Goal: Task Accomplishment & Management: Use online tool/utility

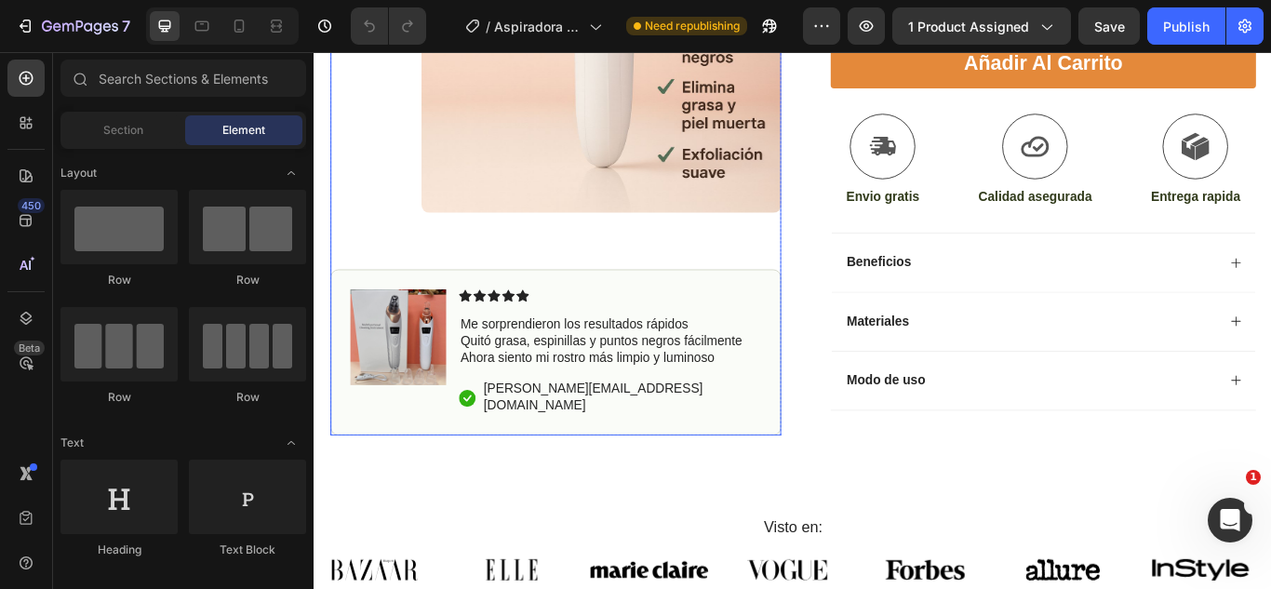
scroll to position [817, 0]
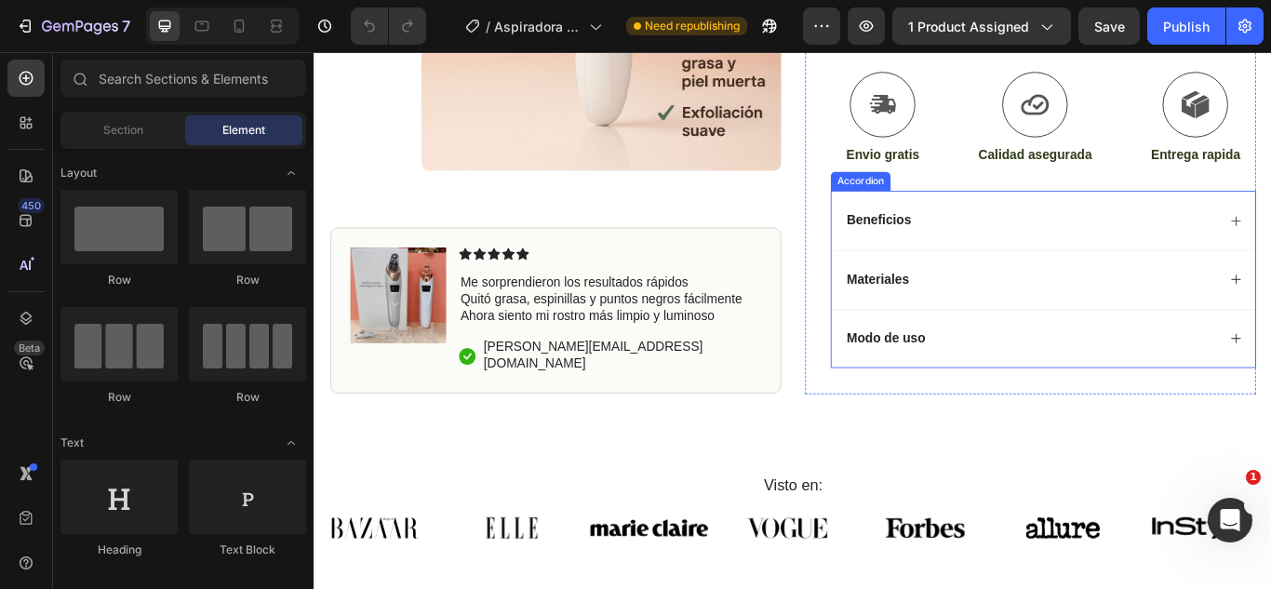
click at [1048, 265] on div "Beneficios" at bounding box center [1164, 248] width 494 height 69
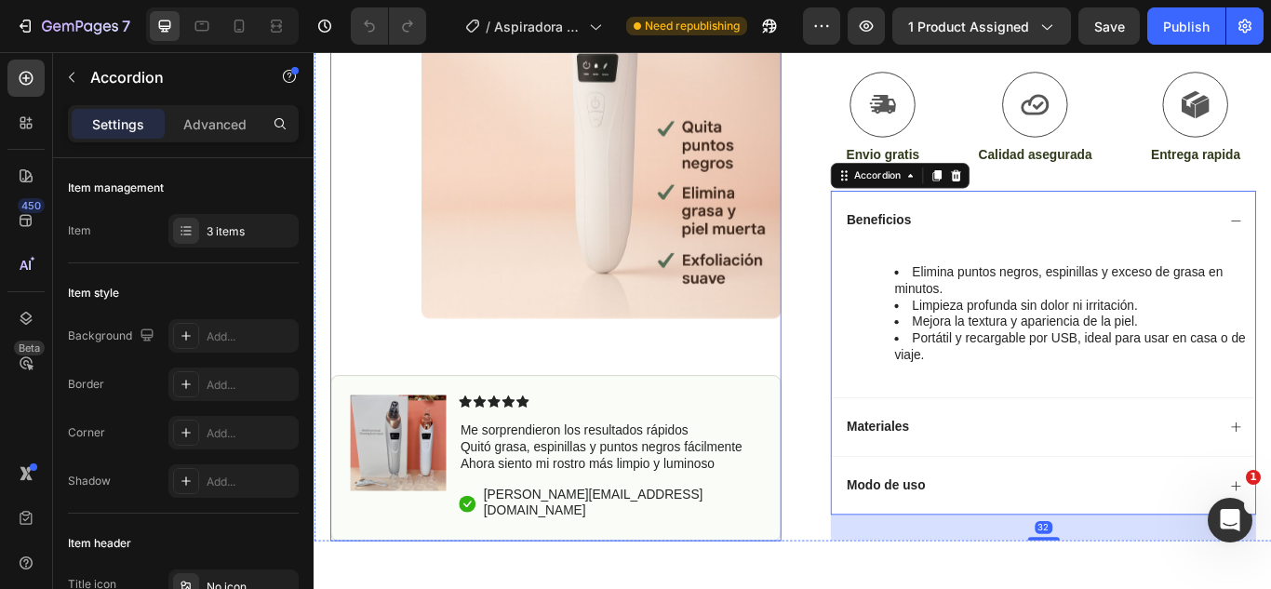
click at [773, 420] on div "Product Images Image Icon Icon Icon Icon Icon Icon List Me sorprendieron los re…" at bounding box center [595, 178] width 526 height 889
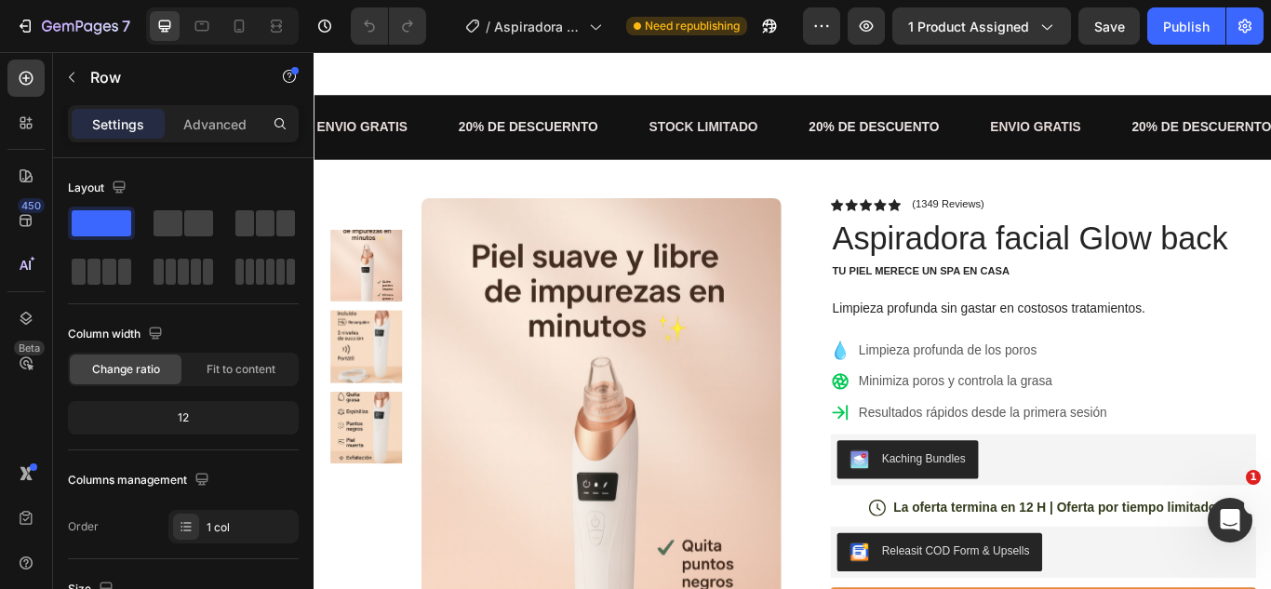
scroll to position [38, 0]
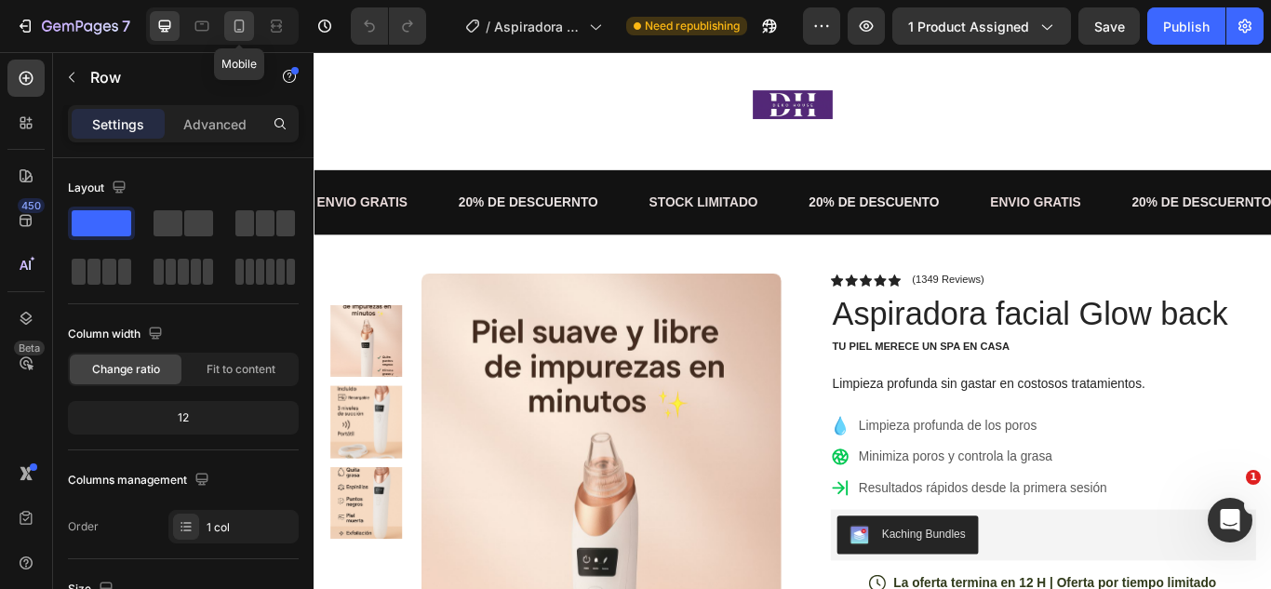
click at [245, 31] on icon at bounding box center [239, 26] width 19 height 19
type input "100%"
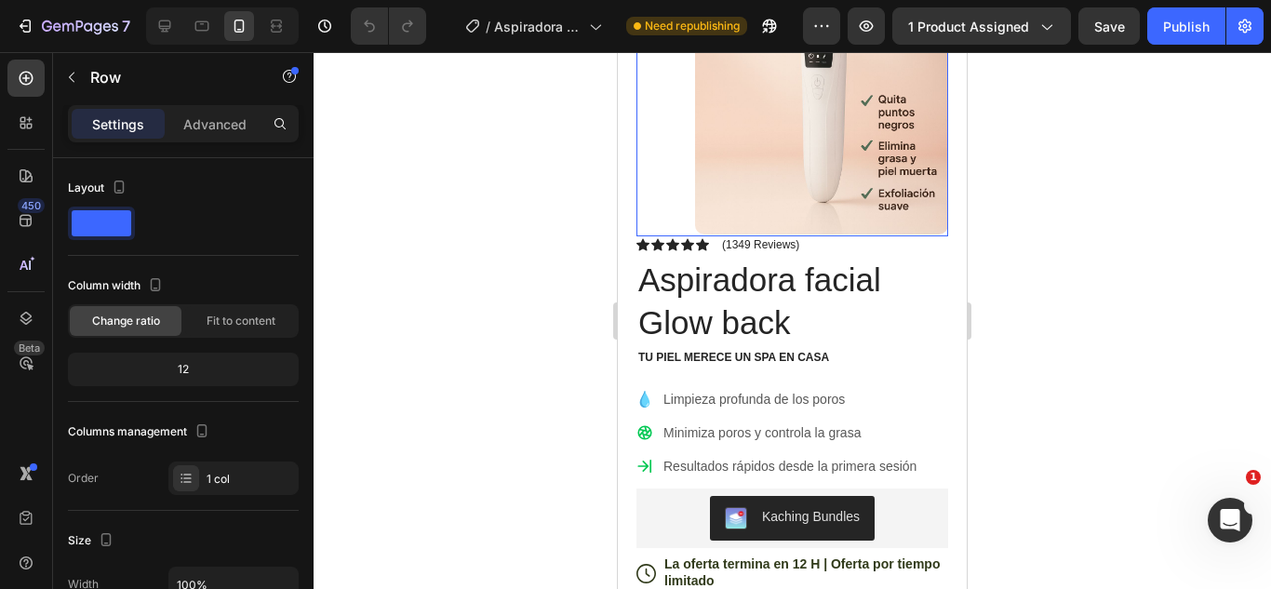
scroll to position [341, 0]
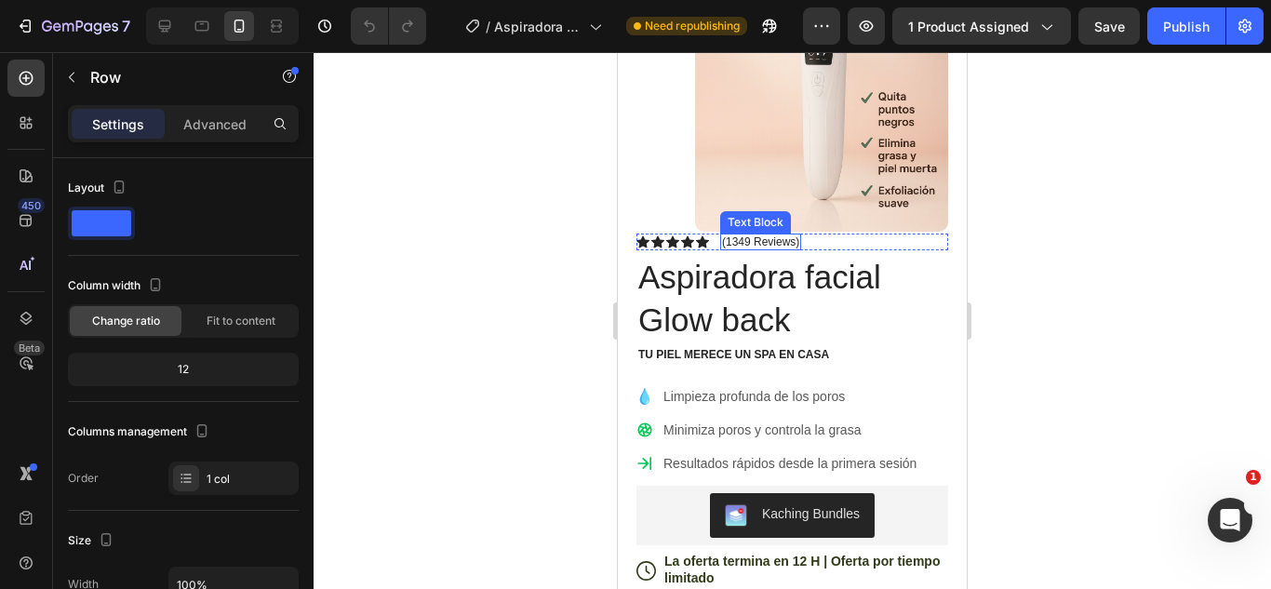
click at [760, 238] on p "(1349 Reviews)" at bounding box center [760, 241] width 77 height 13
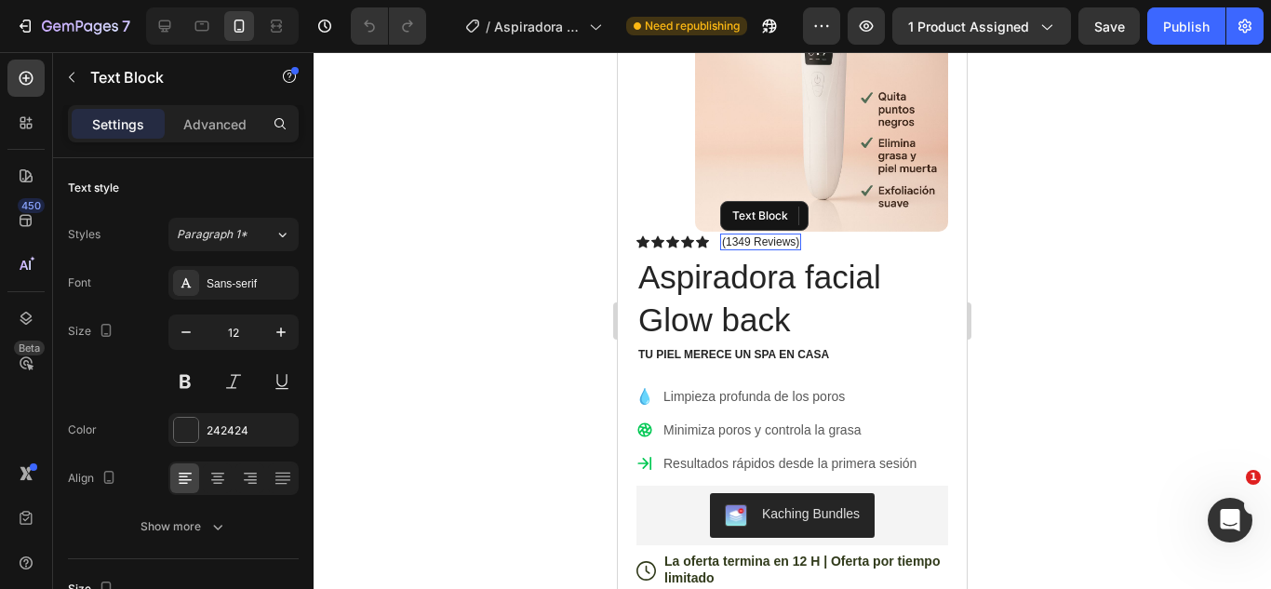
click at [760, 238] on p "(1349 Reviews)" at bounding box center [760, 241] width 77 height 13
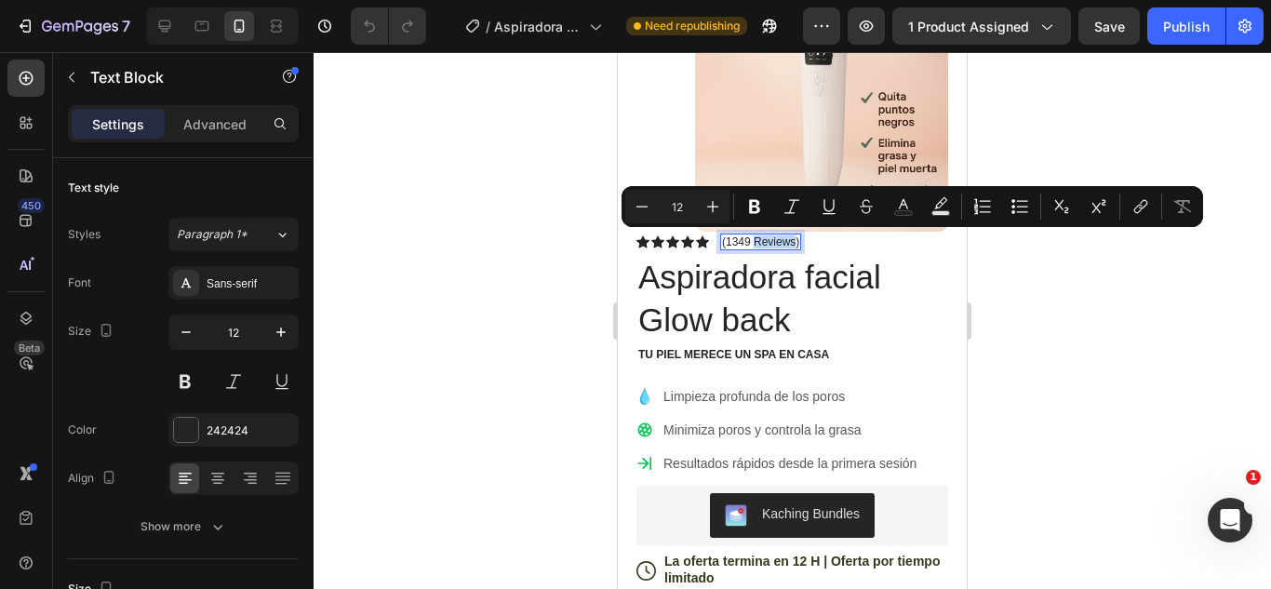
click at [760, 238] on p "(1349 Reviews)" at bounding box center [760, 241] width 77 height 13
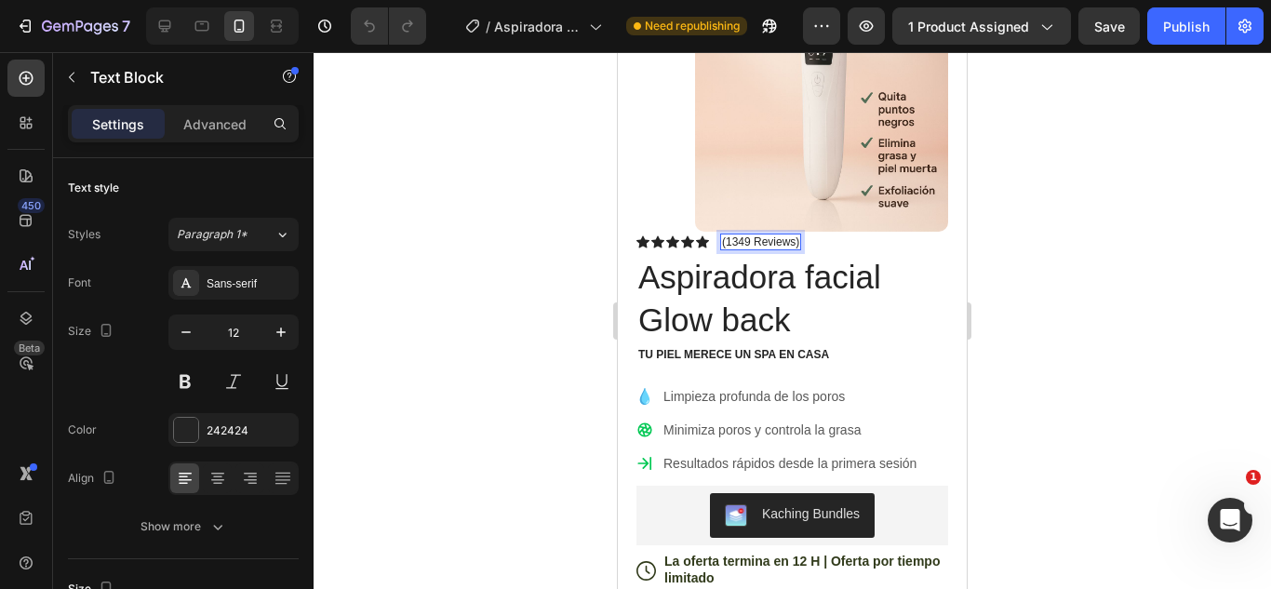
click at [797, 244] on p "(1349 Reviews)" at bounding box center [760, 241] width 77 height 13
click at [729, 241] on p "(1349 Re)" at bounding box center [746, 241] width 49 height 13
click at [777, 245] on p "(+1349 Re)" at bounding box center [750, 241] width 56 height 13
click at [754, 242] on p "(+1349 Personas )" at bounding box center [768, 241] width 92 height 13
click at [759, 239] on p "(+1349 Personas )" at bounding box center [768, 241] width 92 height 13
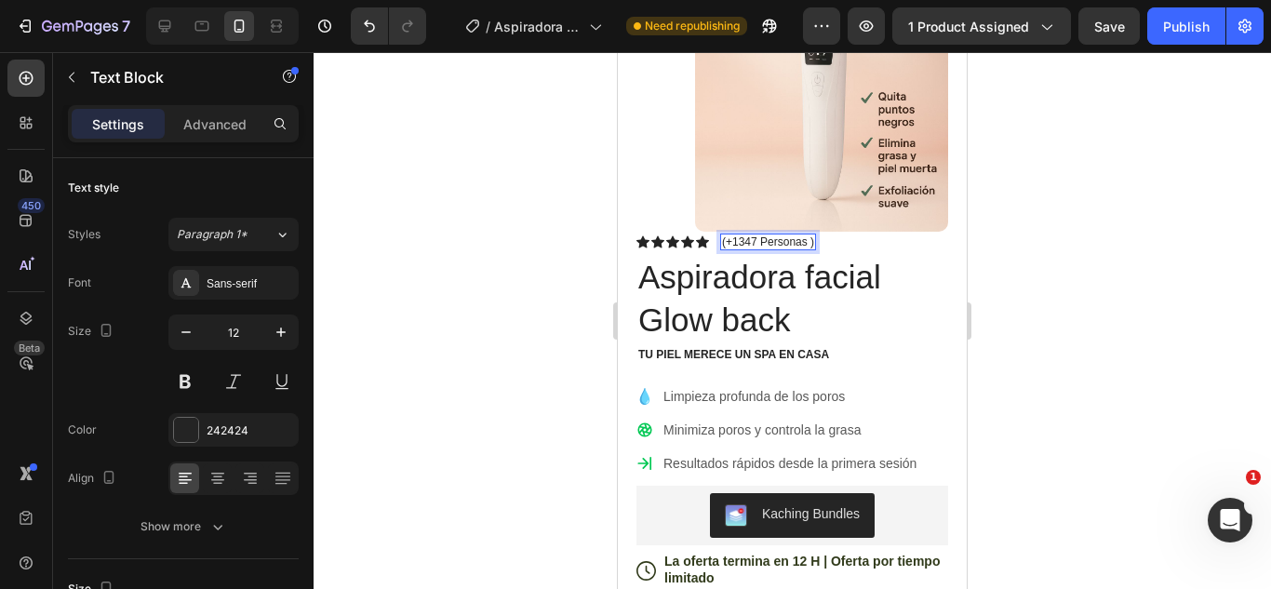
click at [815, 247] on div "(+1347 Personas )" at bounding box center [768, 242] width 96 height 15
click at [806, 240] on p "(+1347 Personas )" at bounding box center [768, 241] width 92 height 13
click at [768, 243] on p "(+1347 Personas ya lo adquieron )" at bounding box center [807, 241] width 171 height 13
click at [756, 246] on p "(+1347personas ya lo adquieron )" at bounding box center [806, 241] width 168 height 13
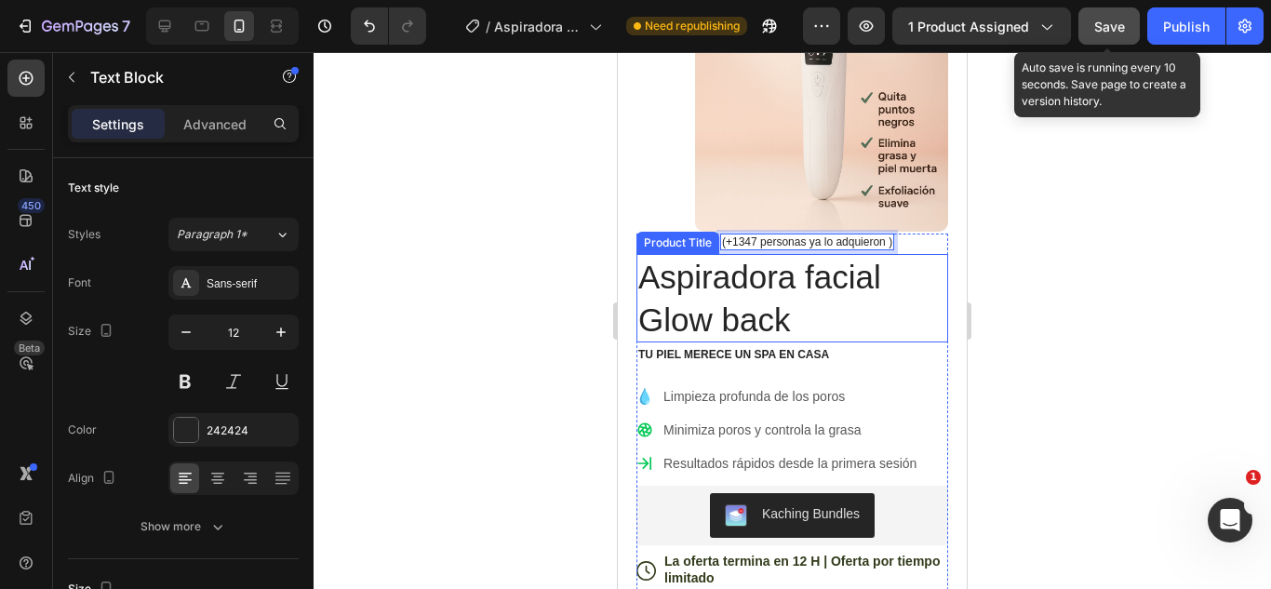
click at [1100, 21] on span "Save" at bounding box center [1110, 27] width 31 height 16
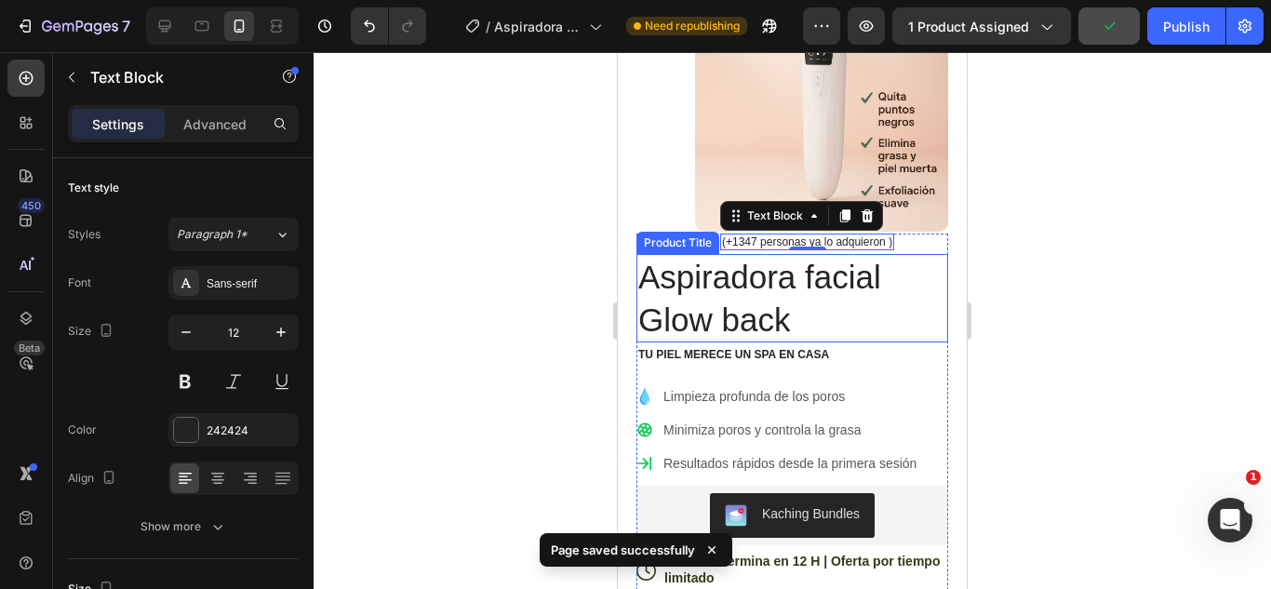
click at [1062, 193] on div at bounding box center [793, 320] width 958 height 537
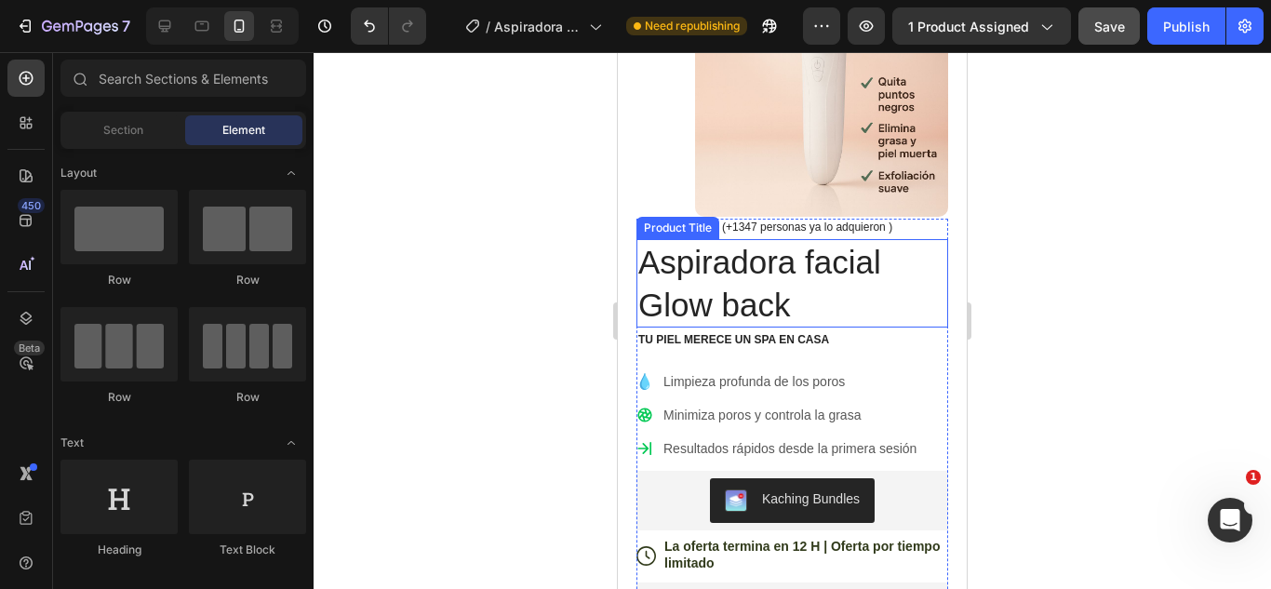
scroll to position [378, 0]
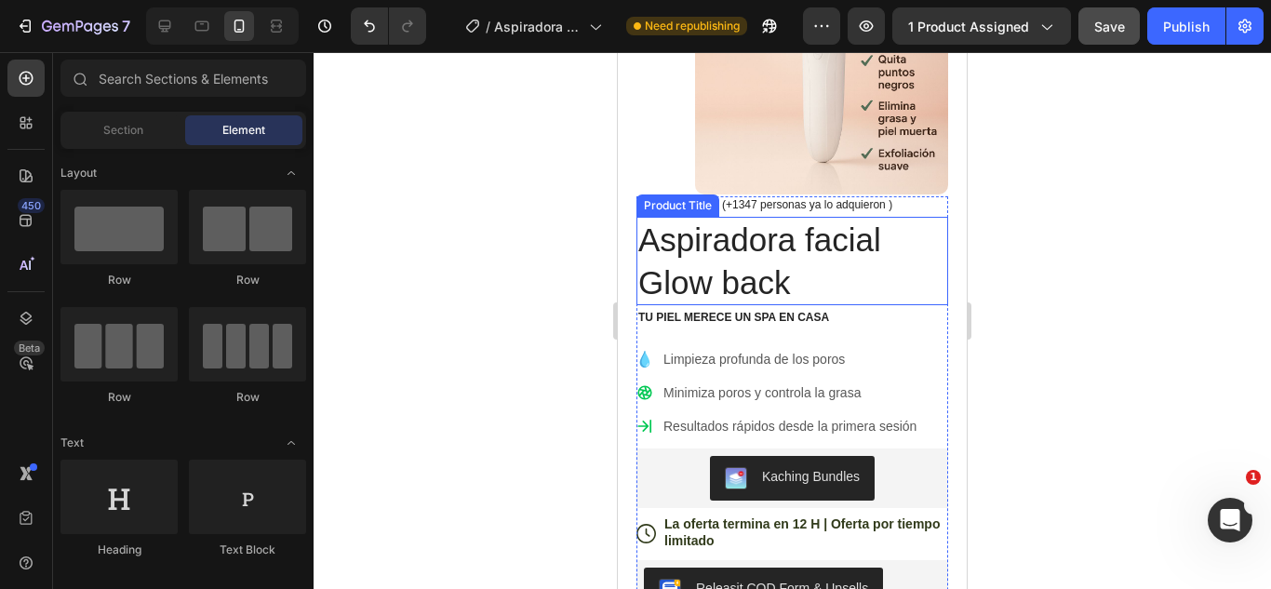
click at [763, 279] on h1 "Aspiradora facial Glow back" at bounding box center [793, 261] width 312 height 88
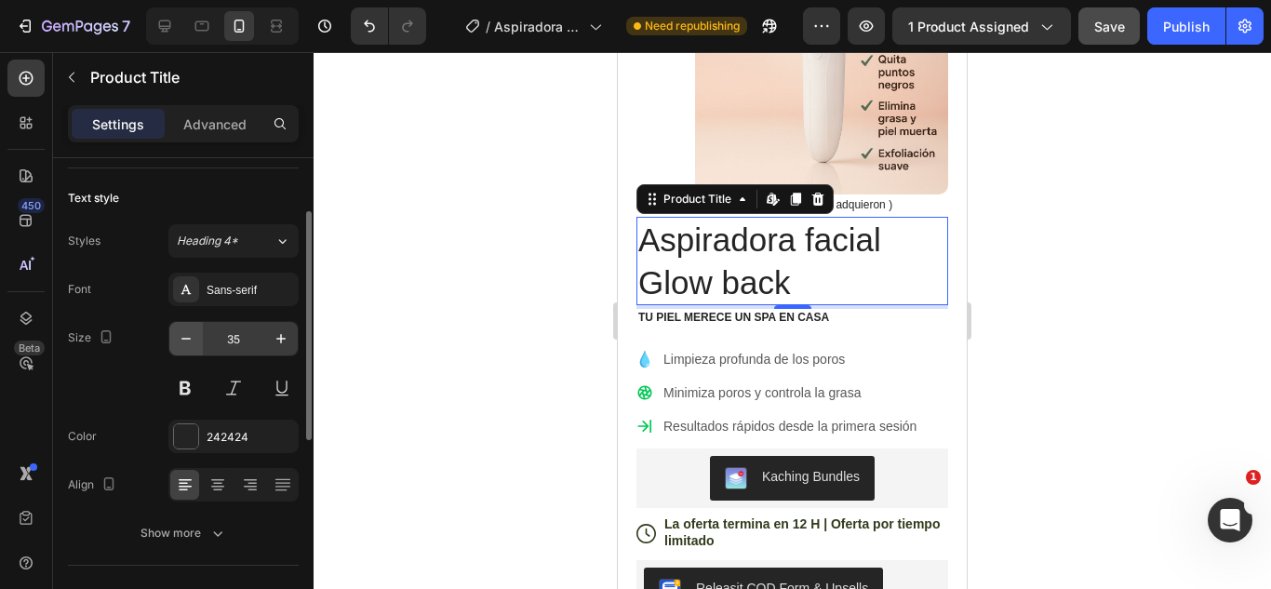
scroll to position [111, 0]
click at [188, 393] on button at bounding box center [185, 387] width 34 height 34
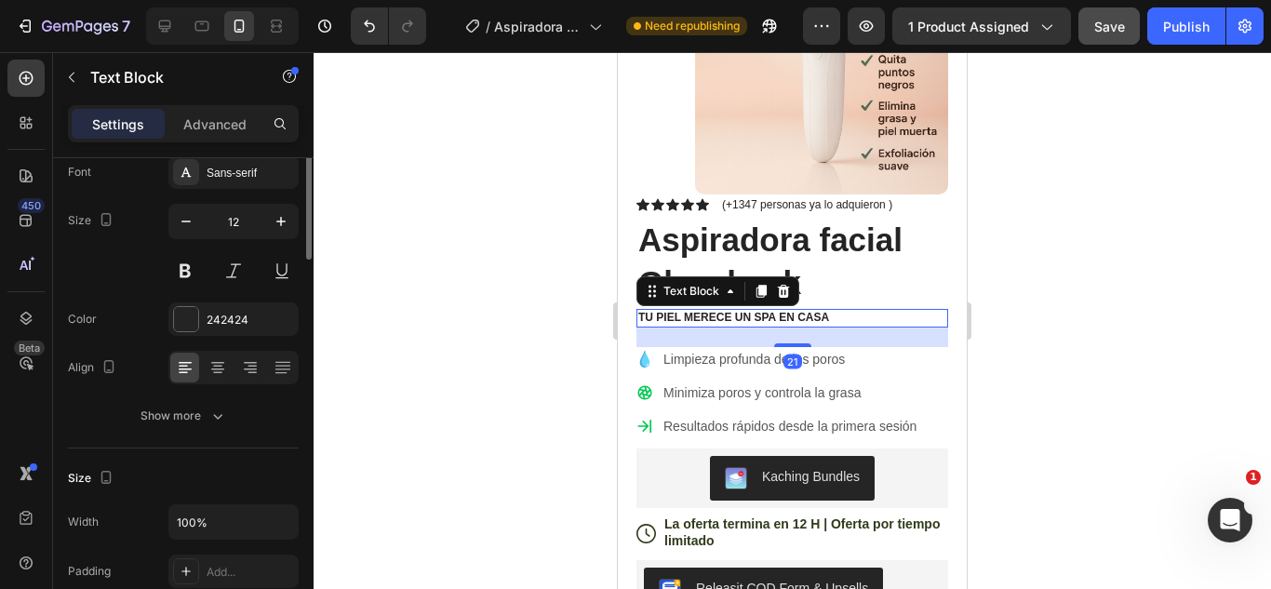
scroll to position [0, 0]
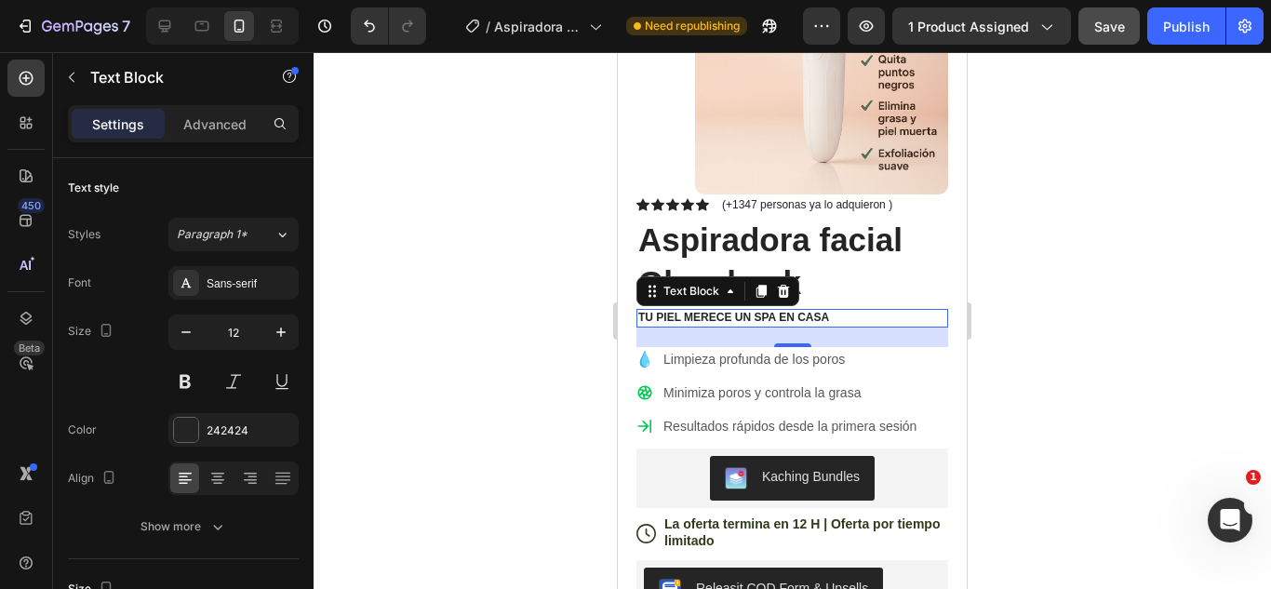
click at [999, 335] on div at bounding box center [793, 320] width 958 height 537
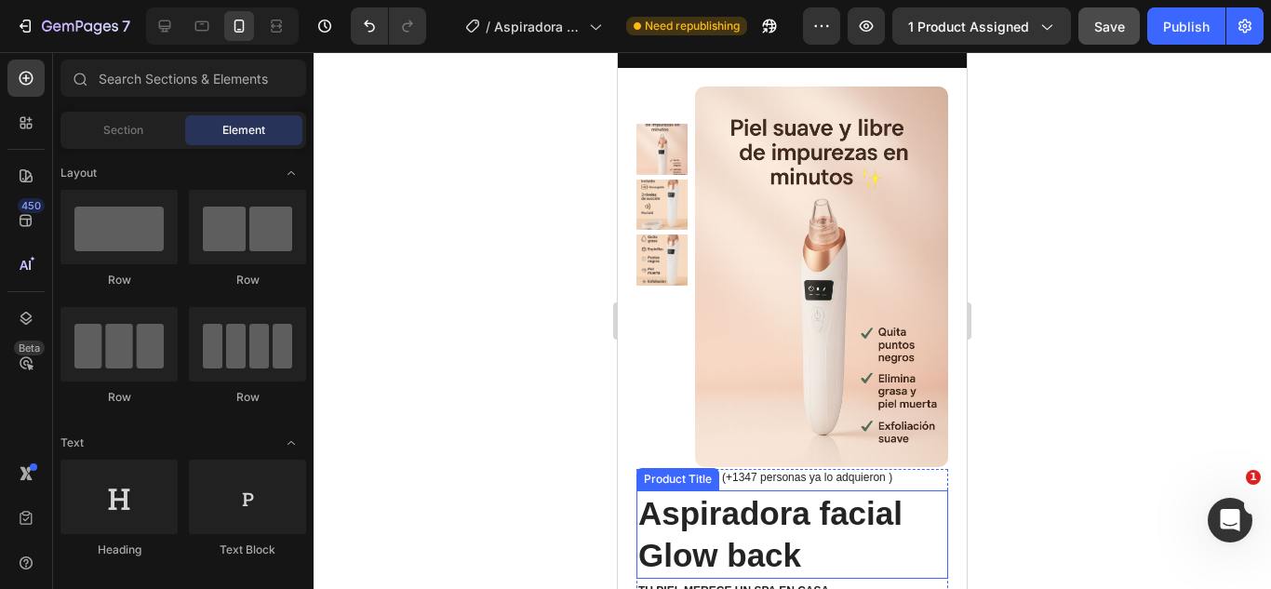
scroll to position [66, 0]
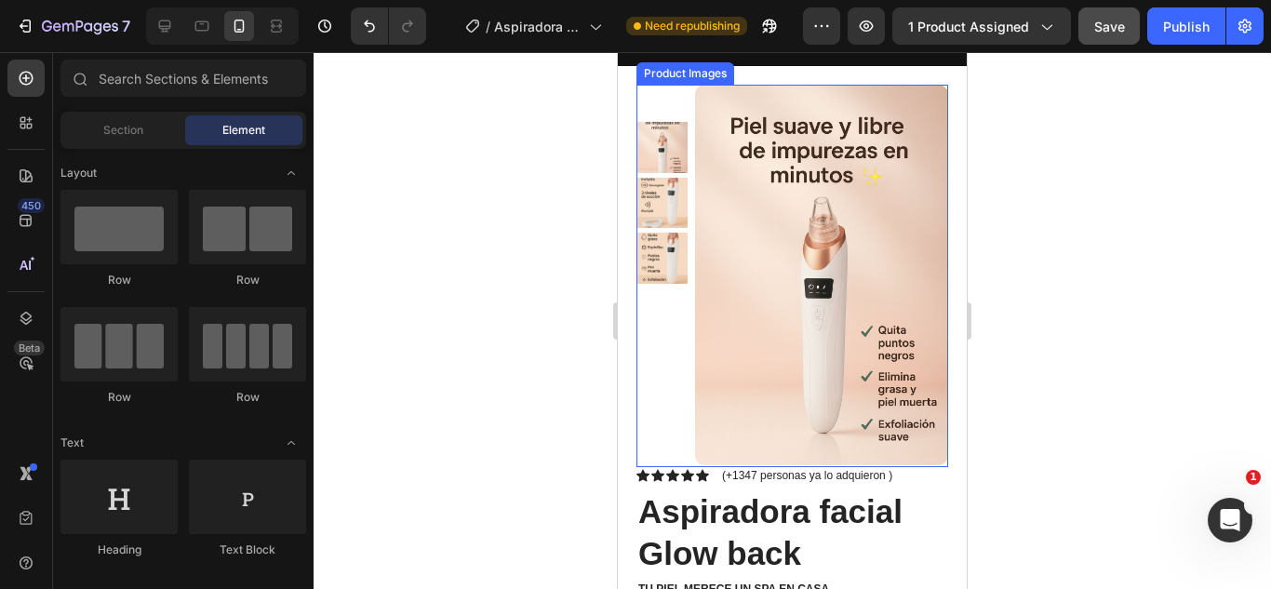
click at [657, 229] on img at bounding box center [662, 203] width 51 height 51
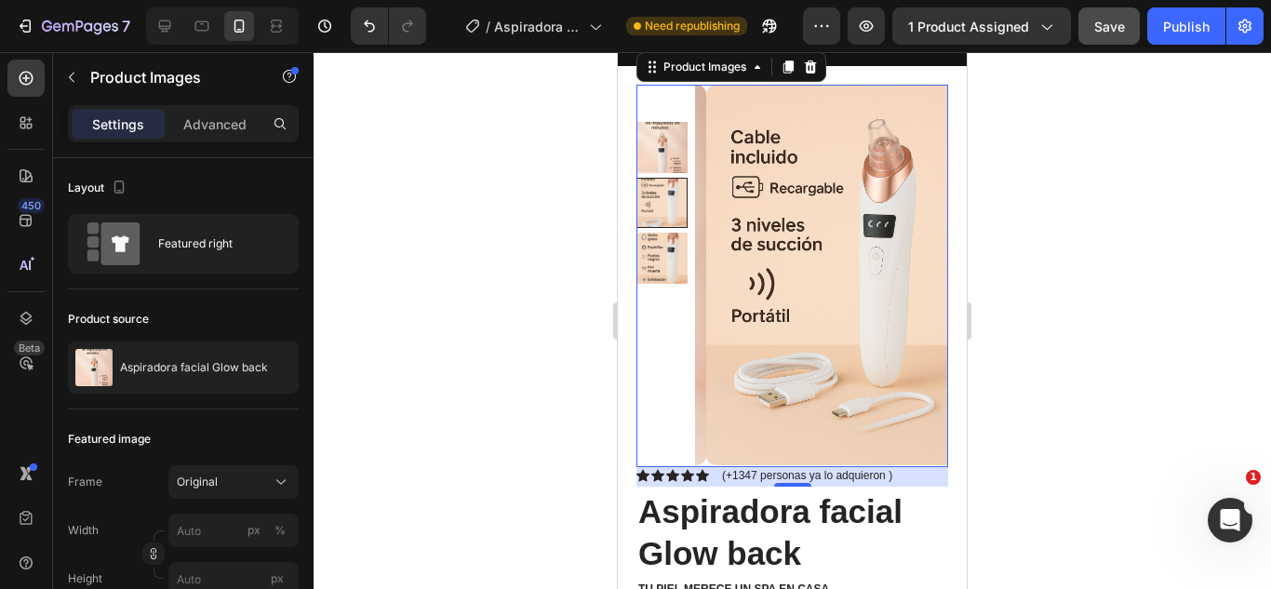
click at [660, 284] on img at bounding box center [662, 258] width 51 height 51
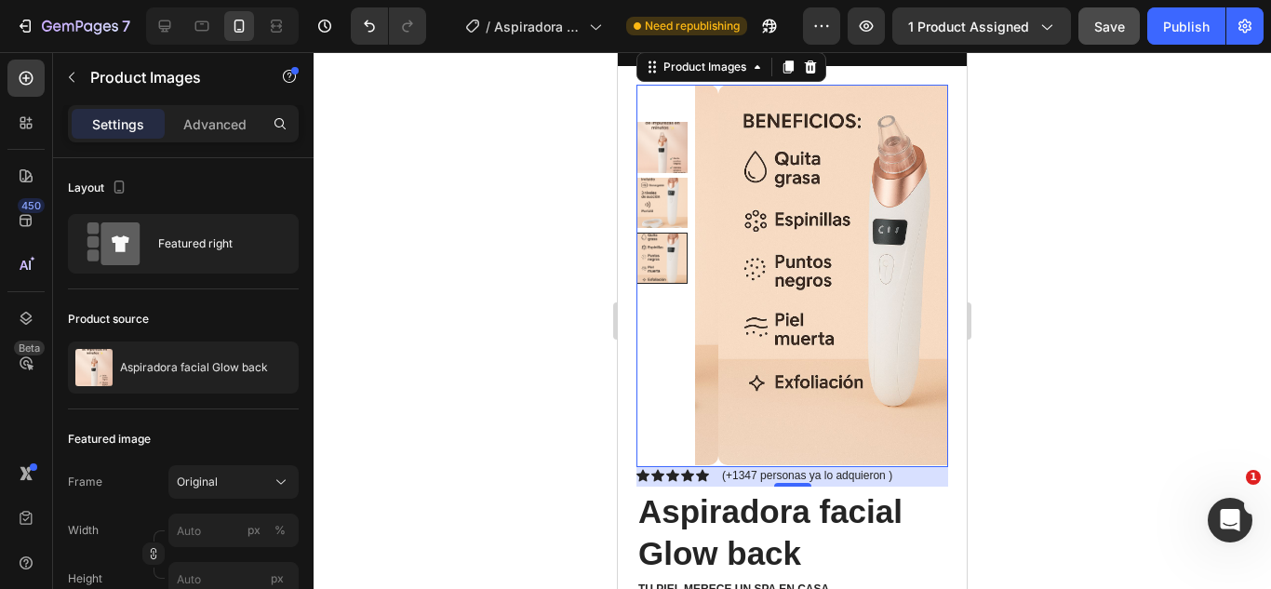
click at [1114, 355] on div at bounding box center [793, 320] width 958 height 537
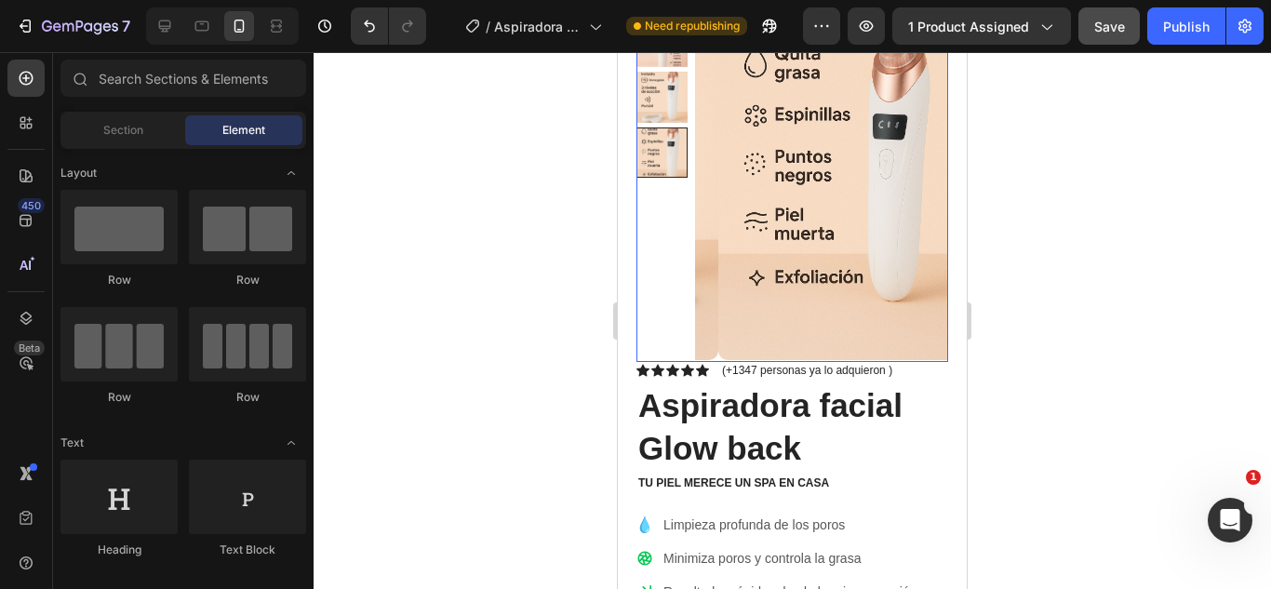
scroll to position [0, 0]
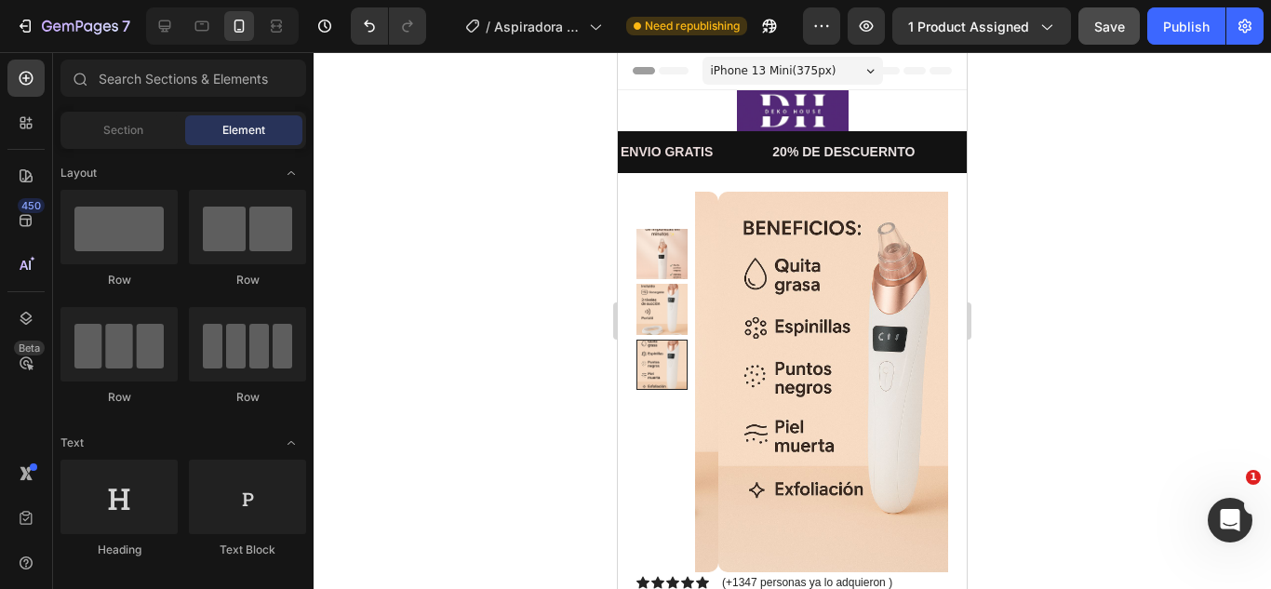
click at [1128, 230] on div at bounding box center [793, 320] width 958 height 537
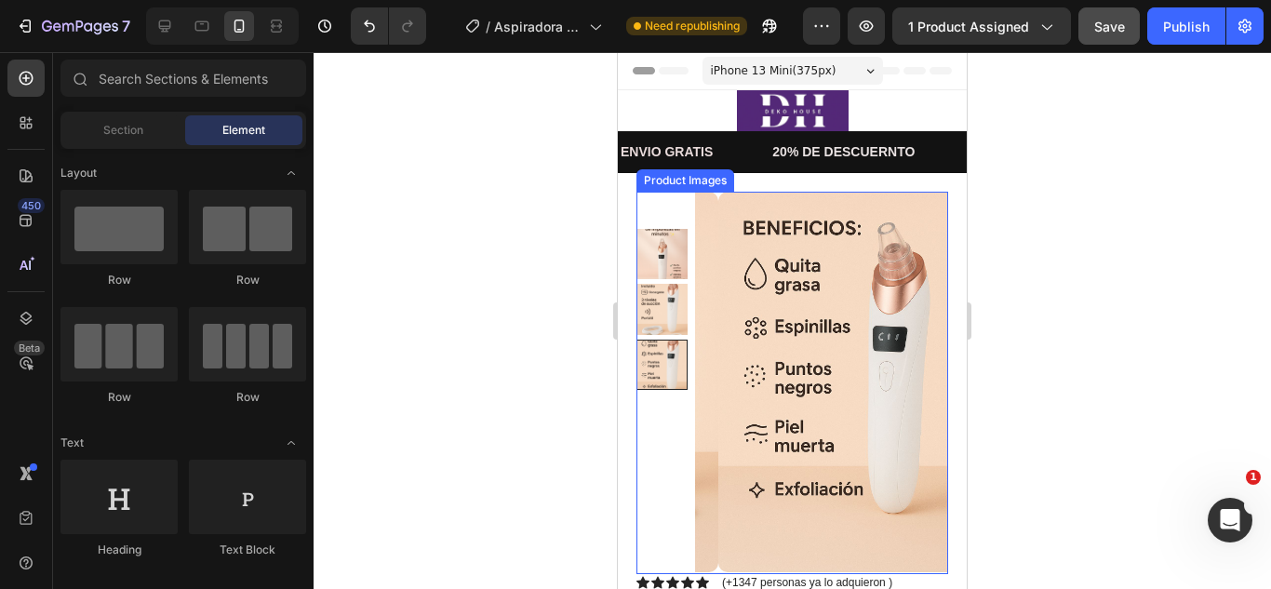
click at [654, 256] on img at bounding box center [662, 254] width 51 height 51
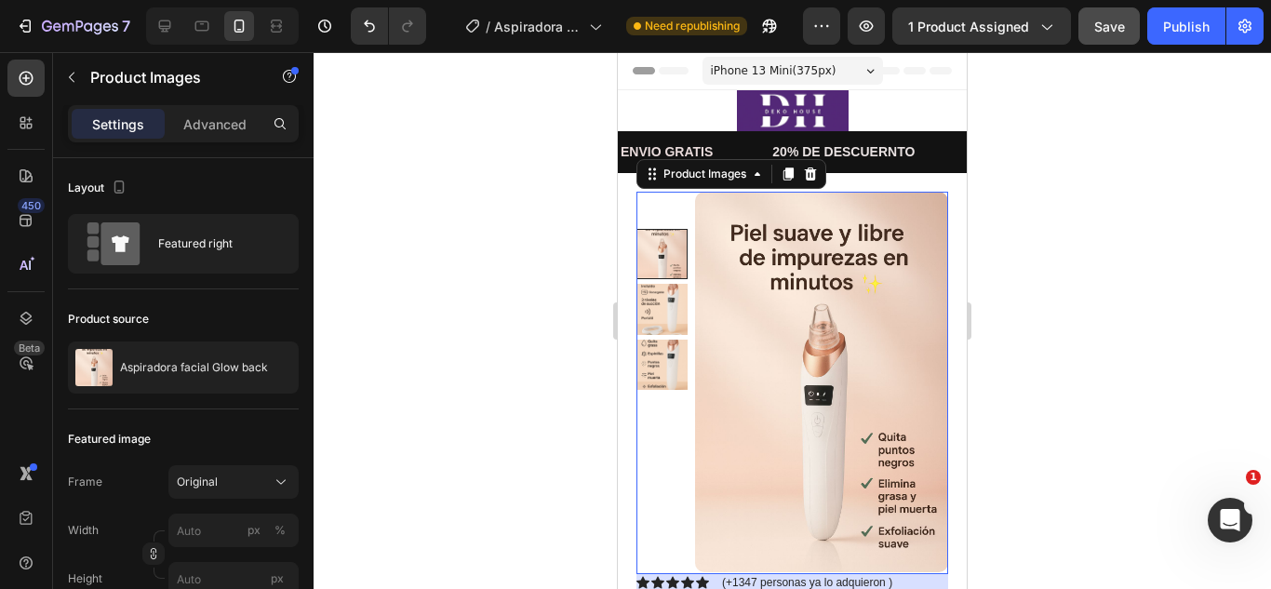
click at [658, 354] on img at bounding box center [662, 365] width 51 height 51
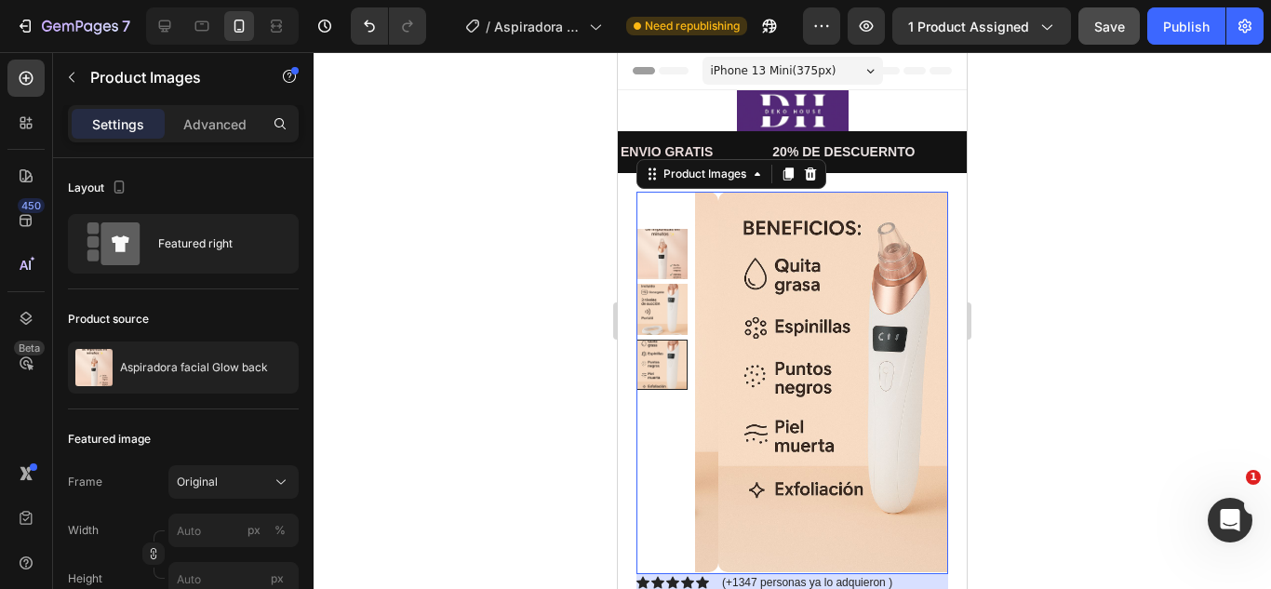
click at [665, 311] on img at bounding box center [662, 309] width 51 height 51
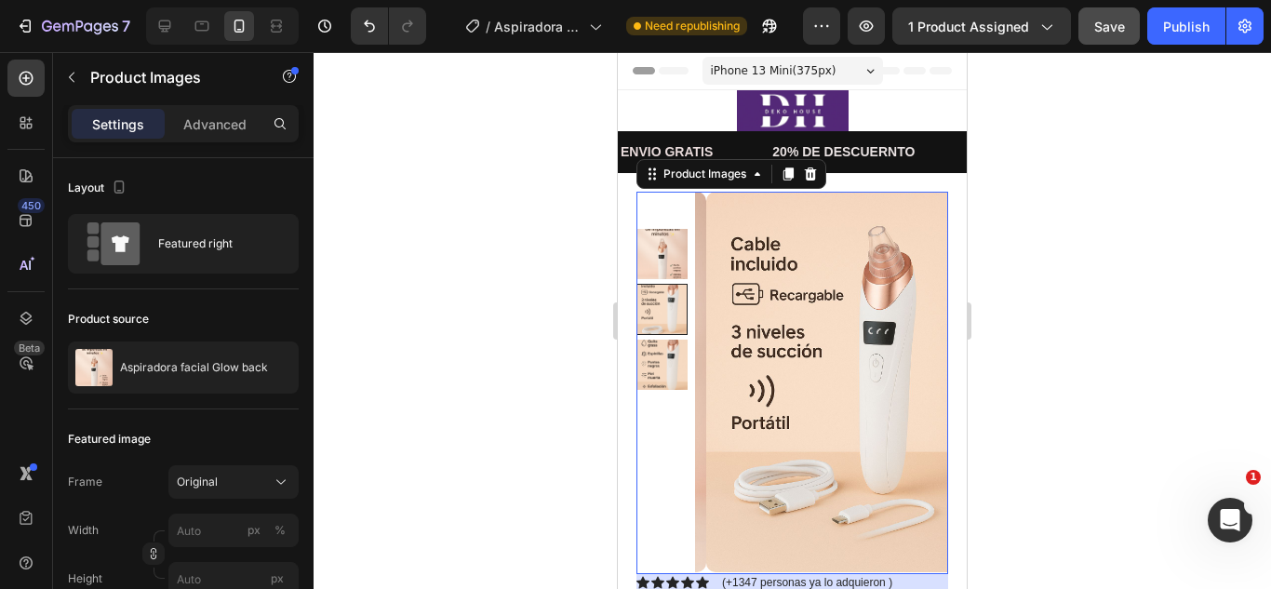
click at [980, 246] on div at bounding box center [793, 320] width 958 height 537
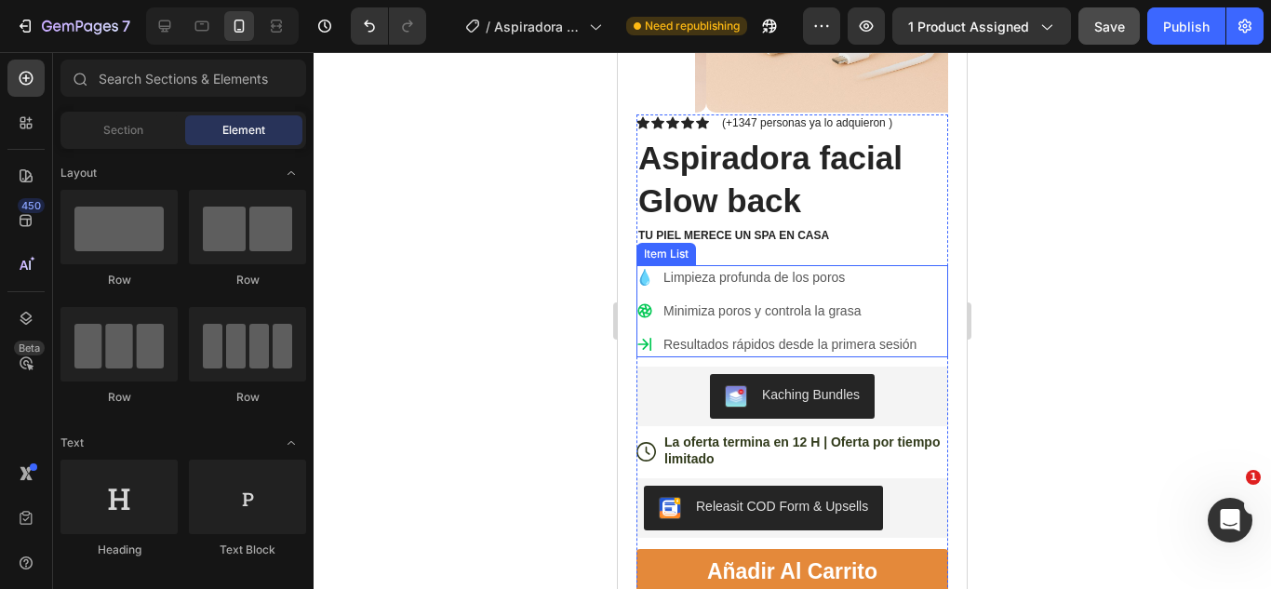
scroll to position [455, 0]
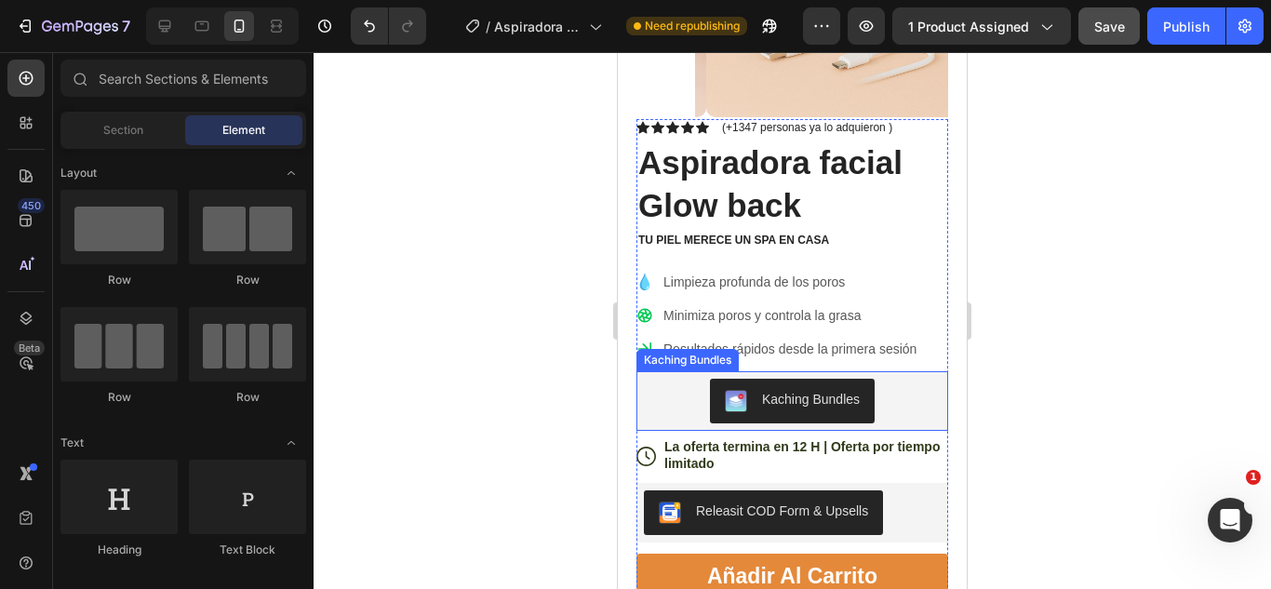
click at [798, 401] on div "Kaching Bundles" at bounding box center [811, 400] width 98 height 20
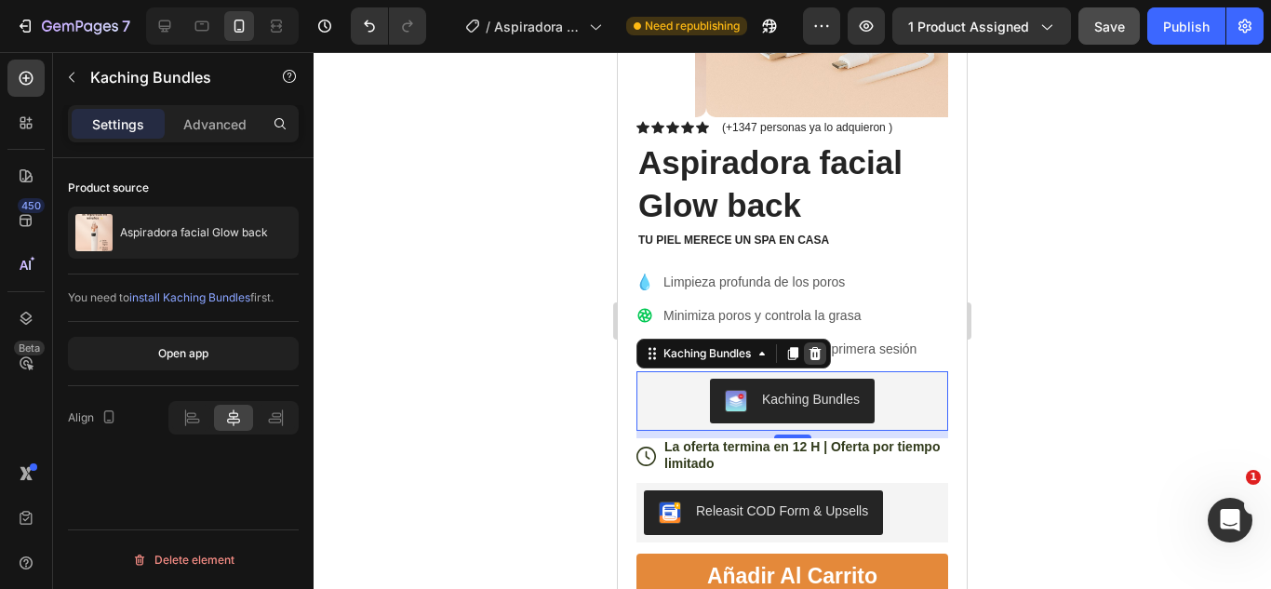
click at [821, 350] on icon at bounding box center [816, 353] width 12 height 13
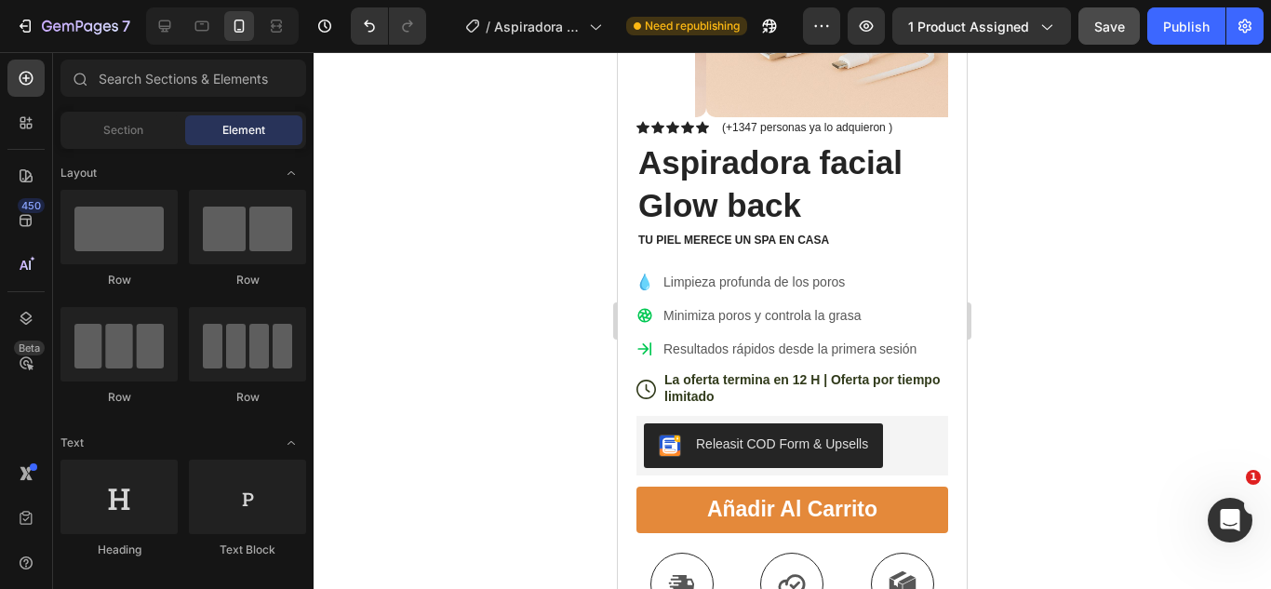
click at [1031, 282] on div at bounding box center [793, 320] width 958 height 537
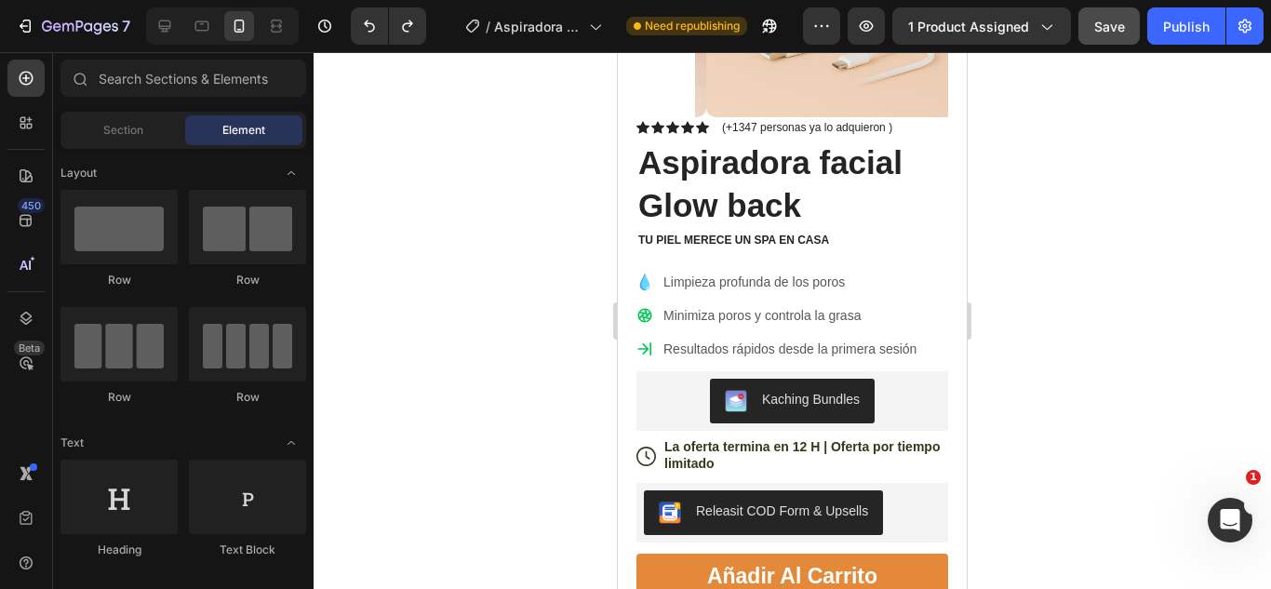
scroll to position [924, 0]
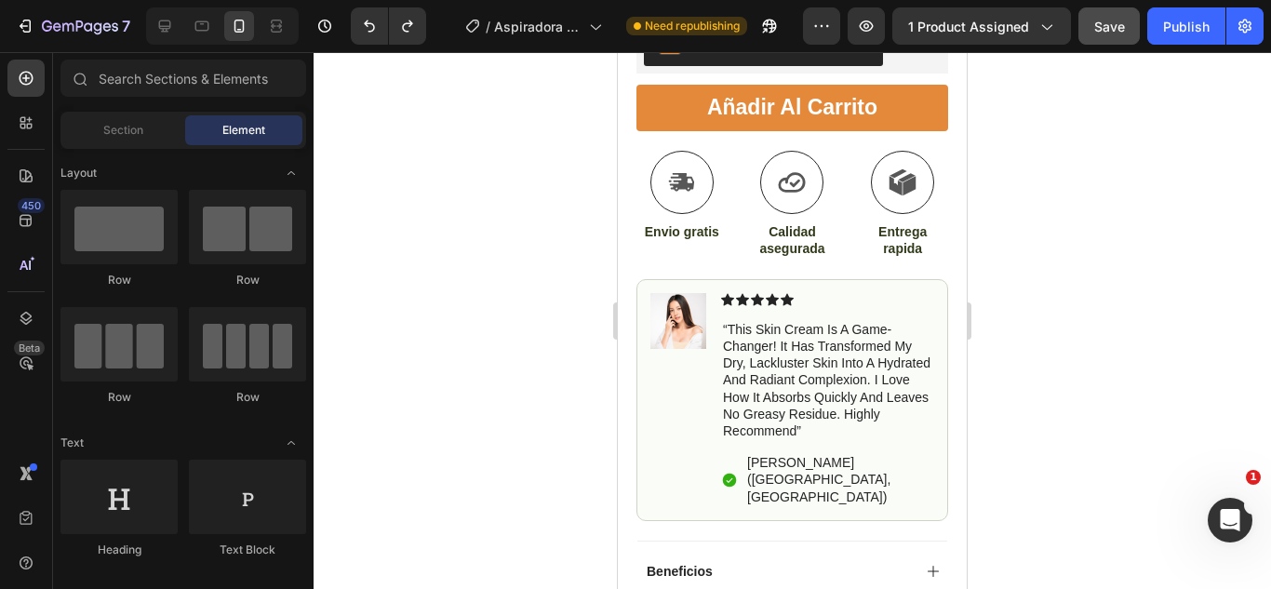
click at [1045, 266] on div at bounding box center [793, 320] width 958 height 537
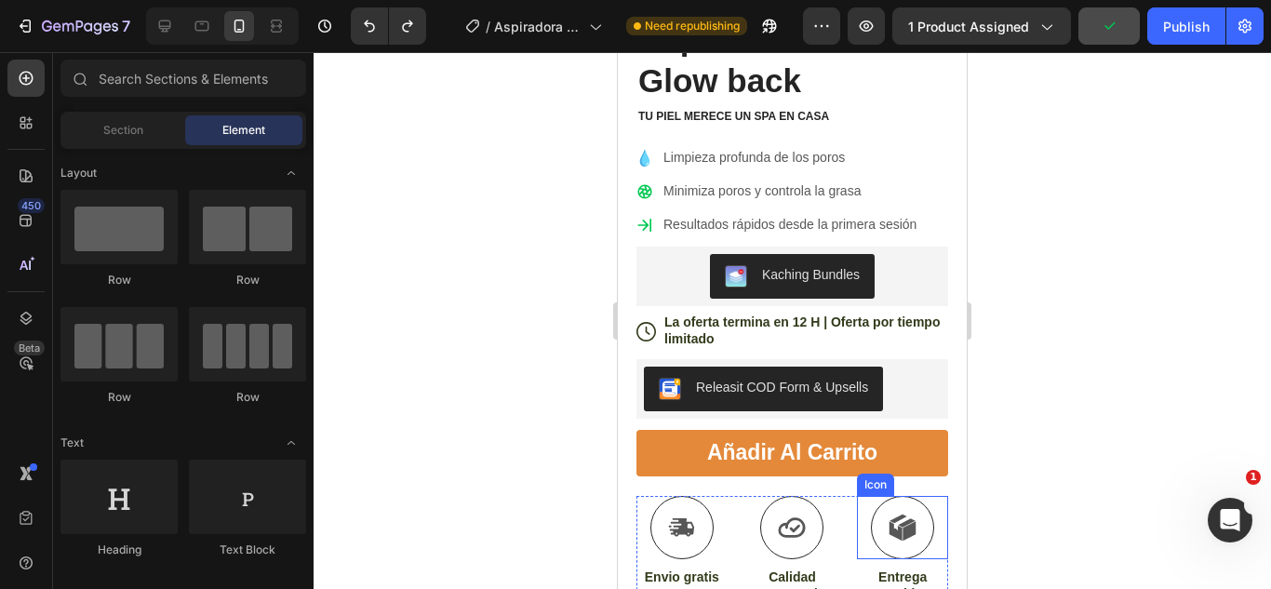
scroll to position [540, 0]
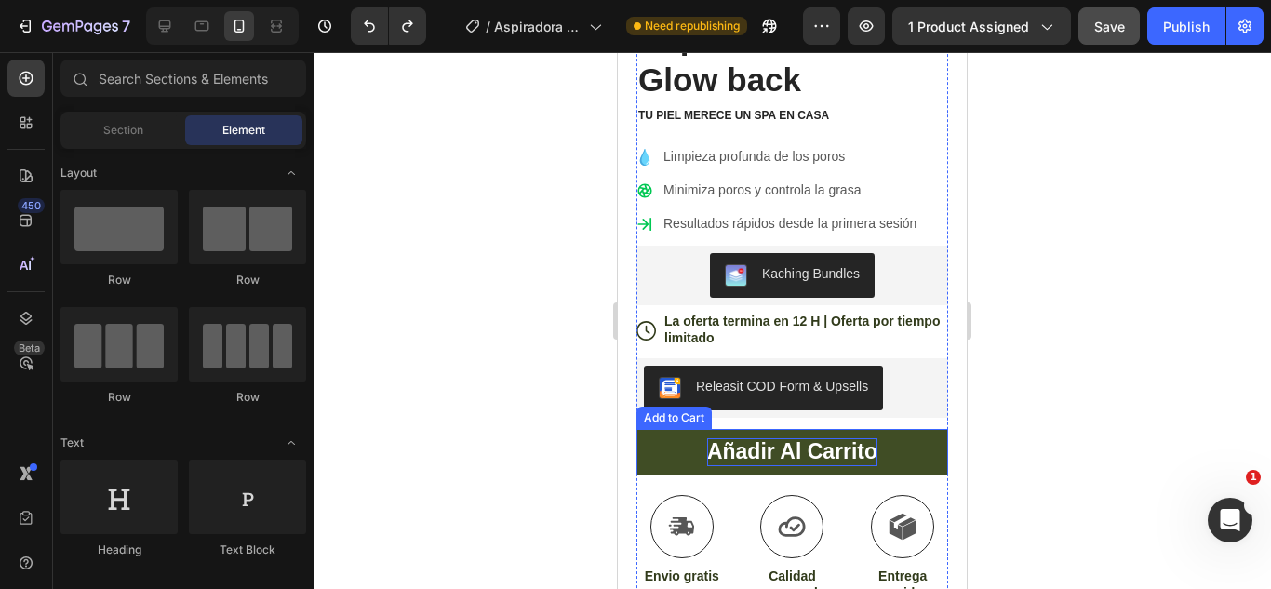
click at [788, 448] on div "Añadir al carrito" at bounding box center [792, 452] width 170 height 28
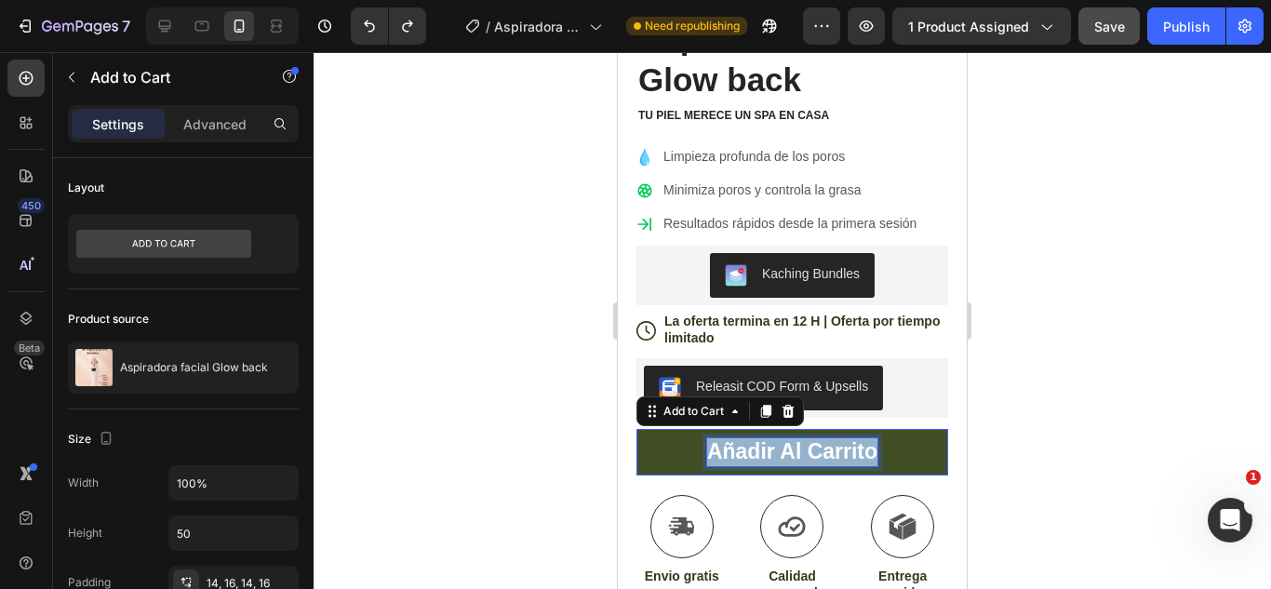
click at [788, 448] on p "Añadir al carrito" at bounding box center [792, 452] width 170 height 28
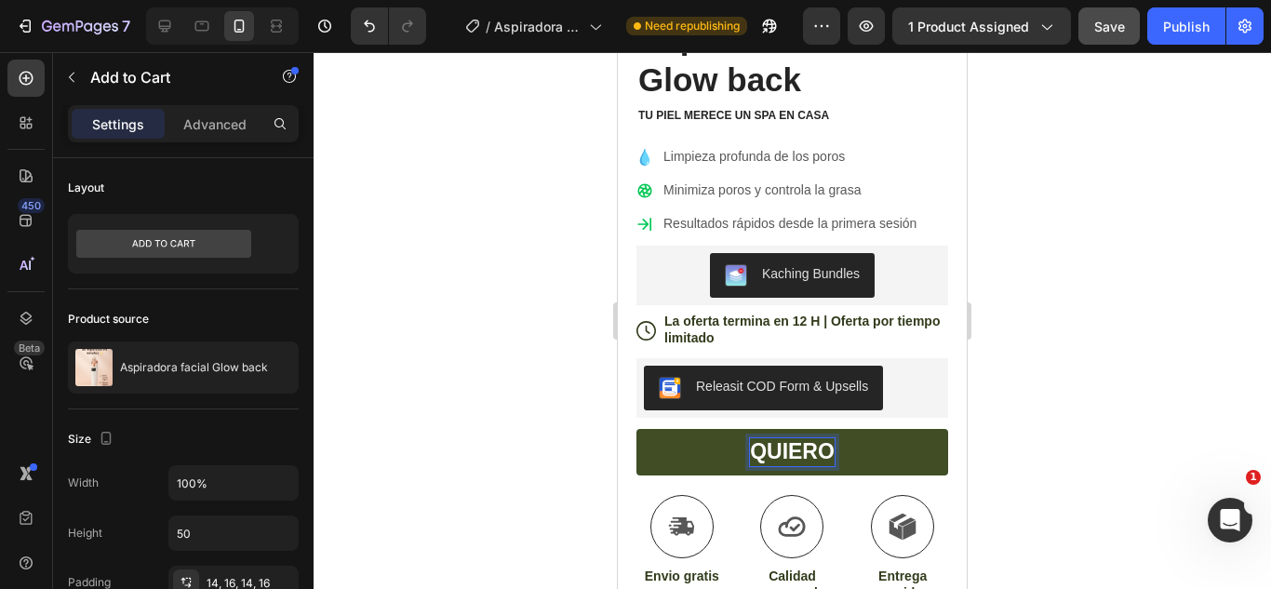
click at [637, 429] on button "QUIERO" at bounding box center [793, 452] width 312 height 47
click at [637, 429] on button "APROVECHAER" at bounding box center [793, 452] width 312 height 47
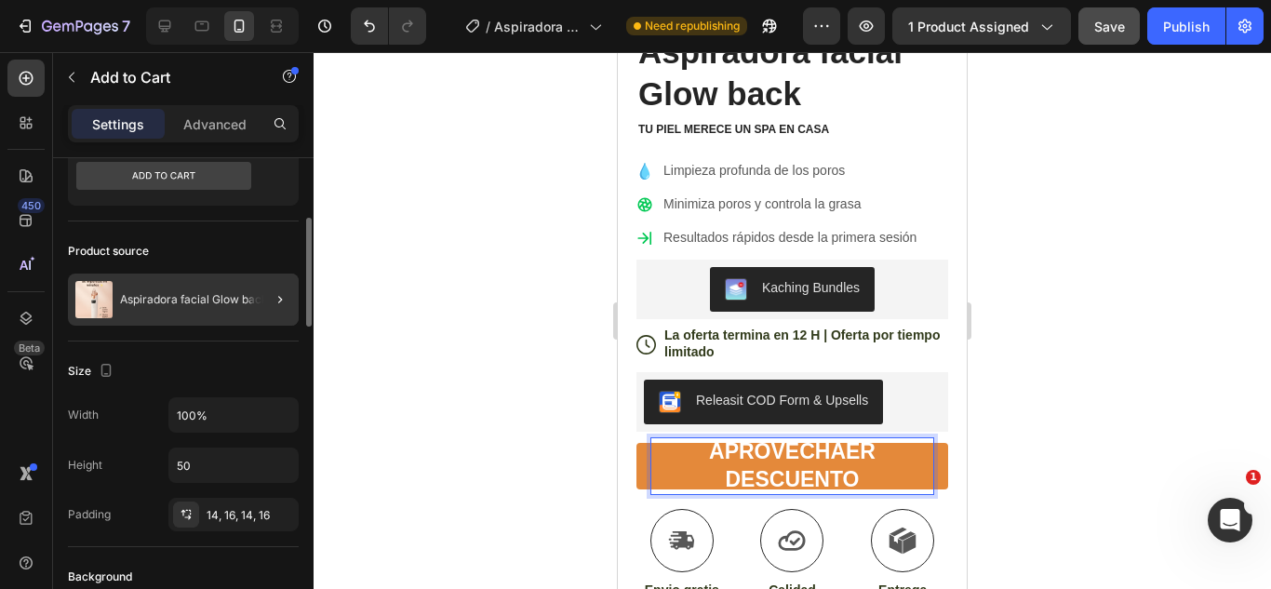
scroll to position [158, 0]
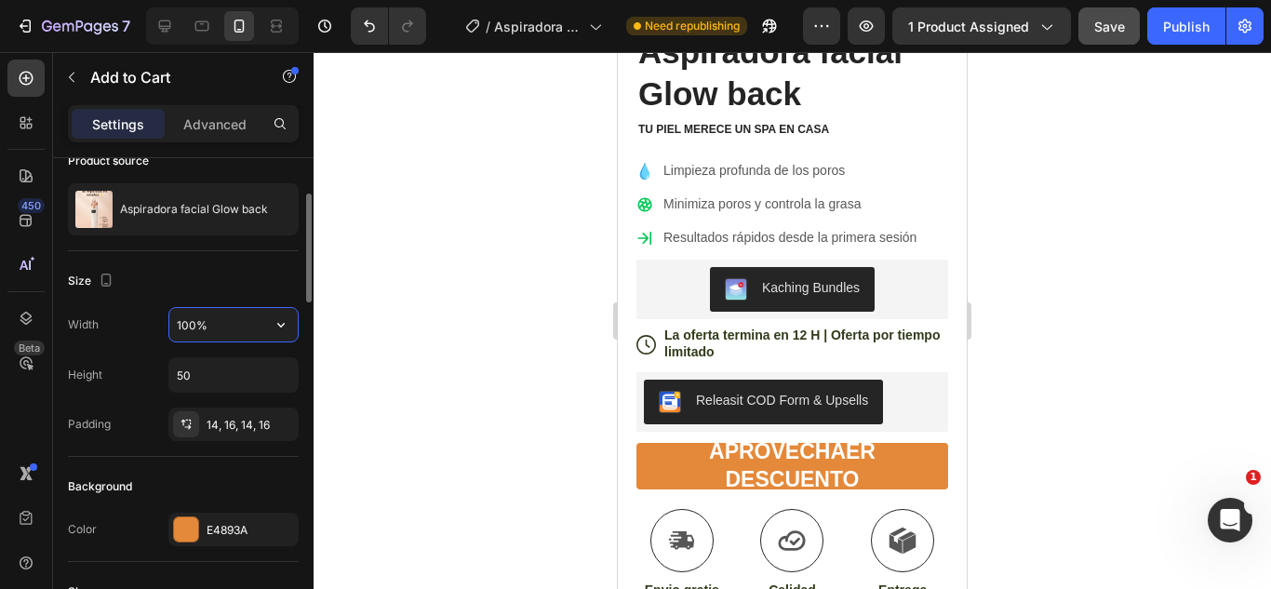
click at [206, 325] on input "100%" at bounding box center [233, 325] width 128 height 34
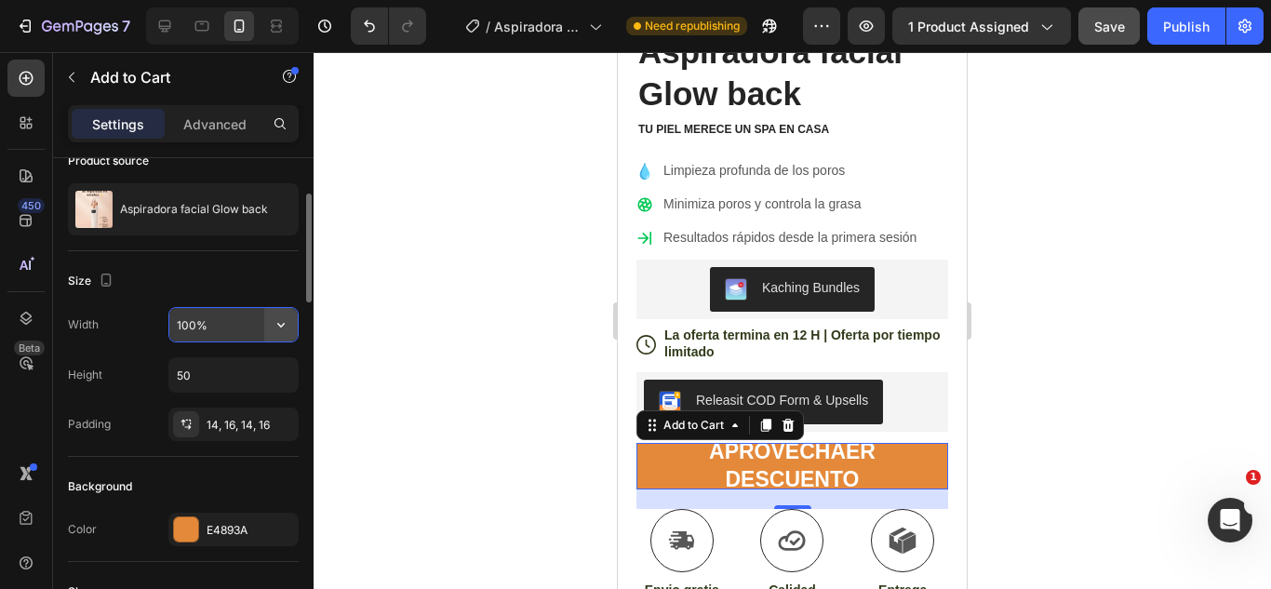
click at [280, 329] on icon "button" at bounding box center [281, 325] width 19 height 19
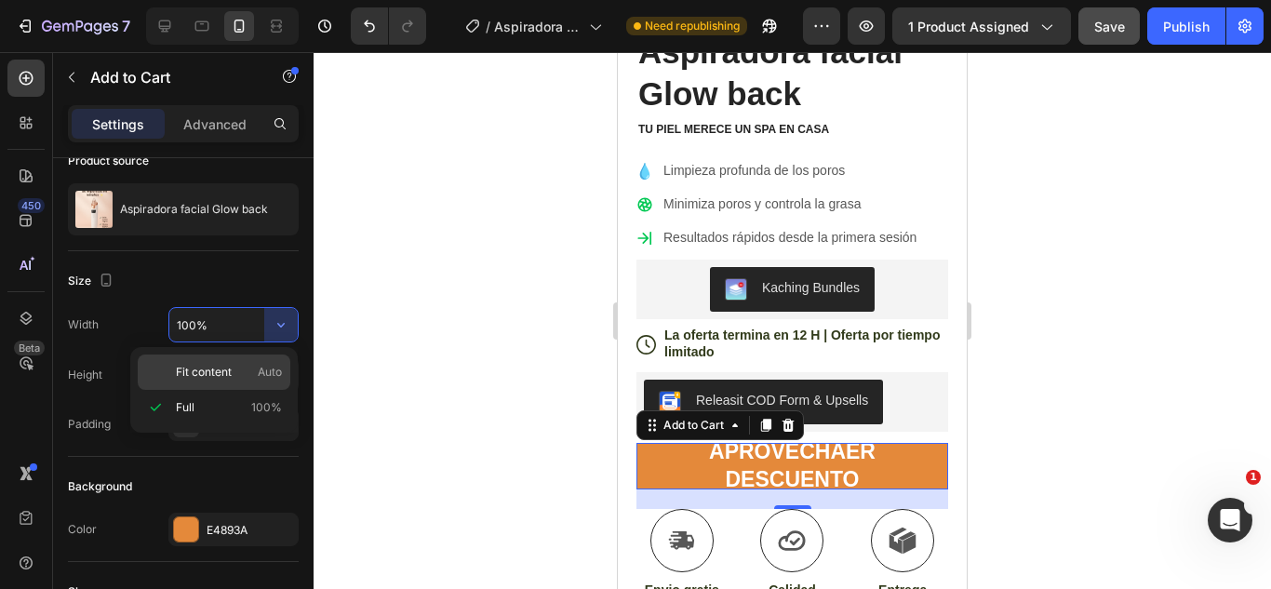
click at [198, 376] on span "Fit content" at bounding box center [204, 372] width 56 height 17
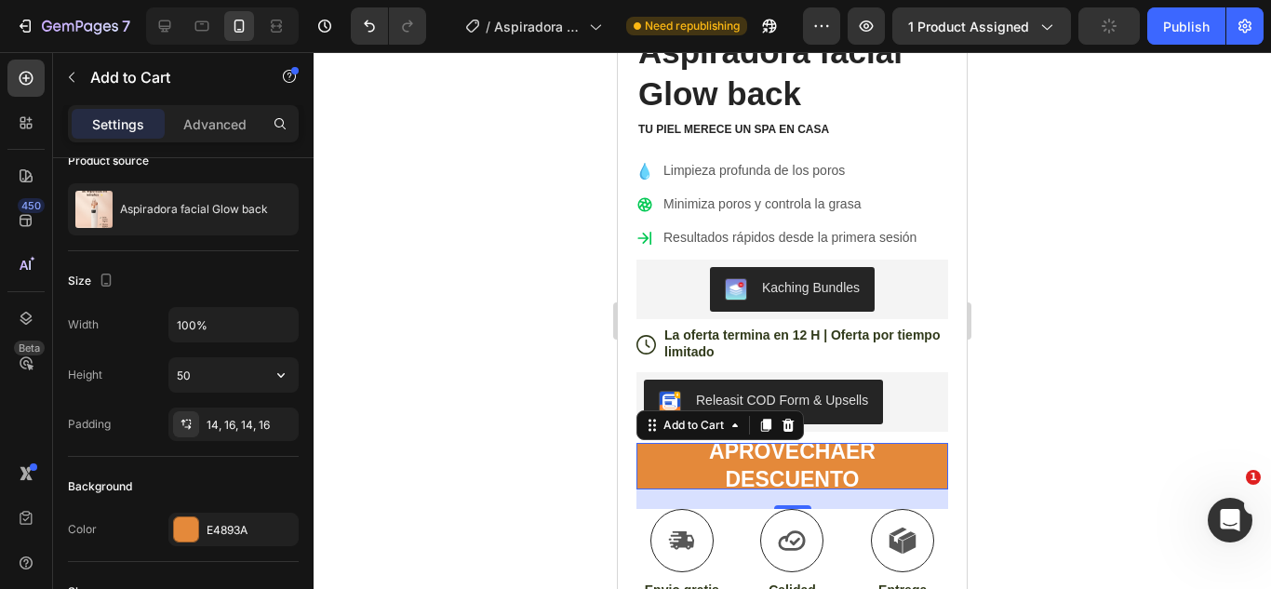
type input "Auto"
click at [227, 387] on input "50" at bounding box center [233, 375] width 128 height 34
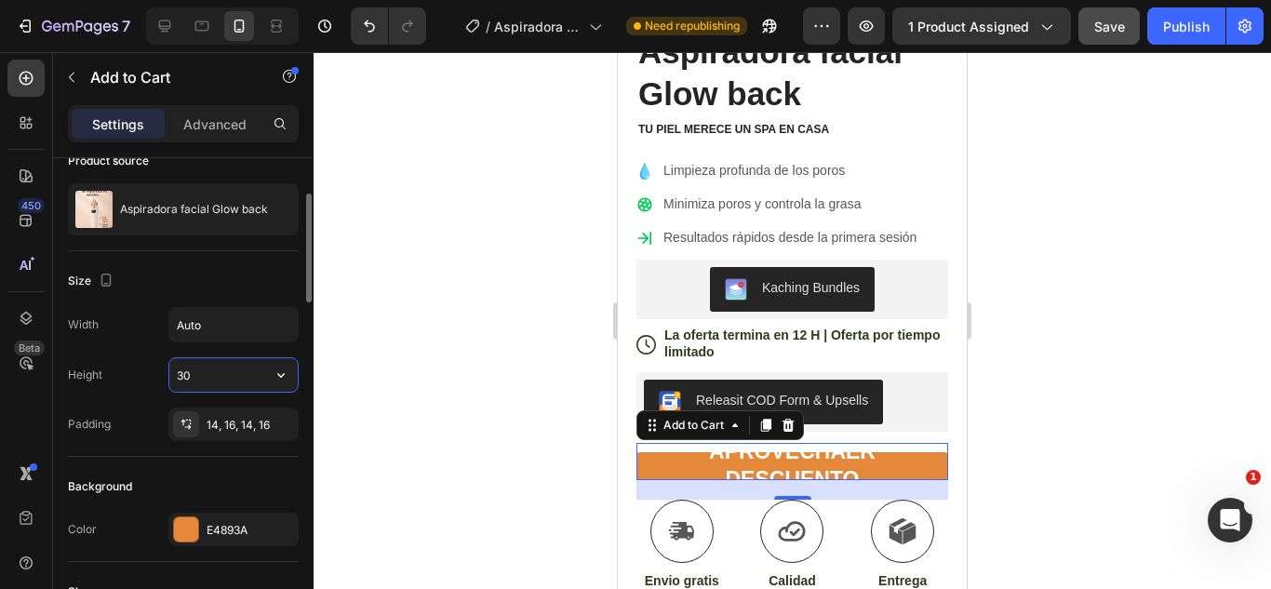
type input "3"
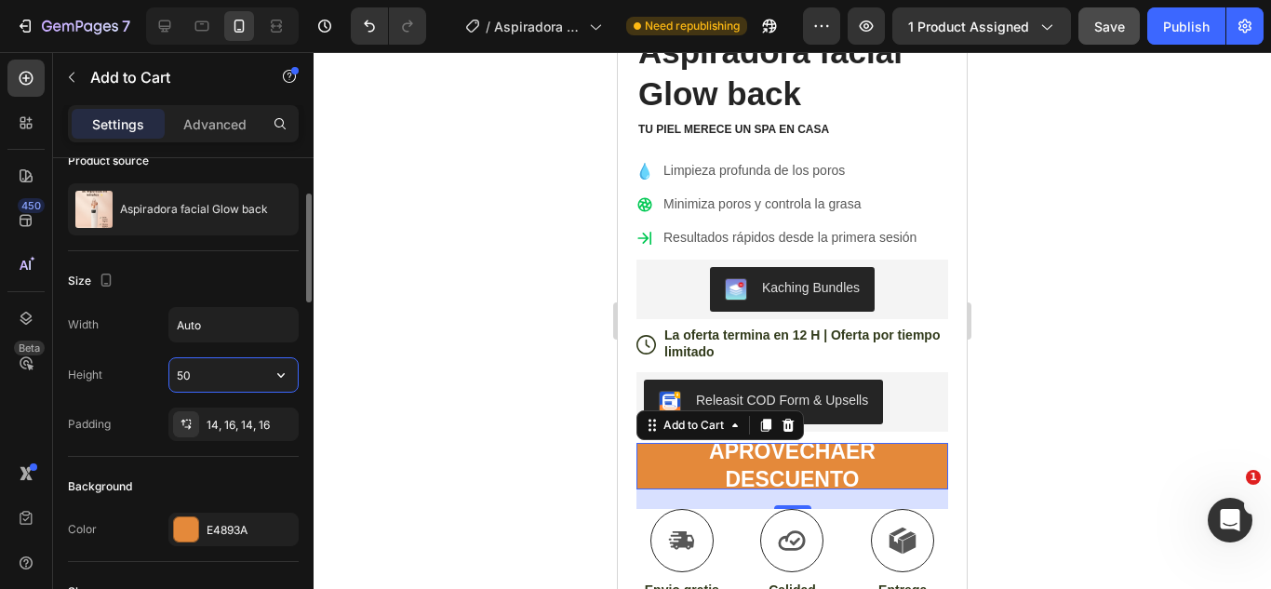
type input "5"
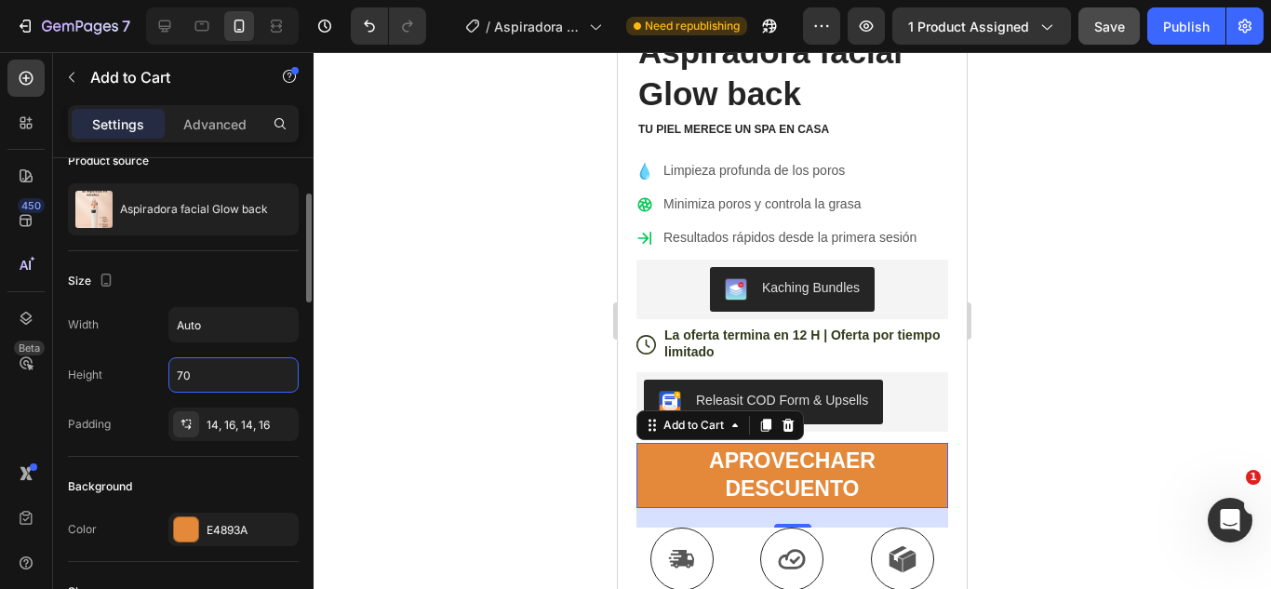
type input "7"
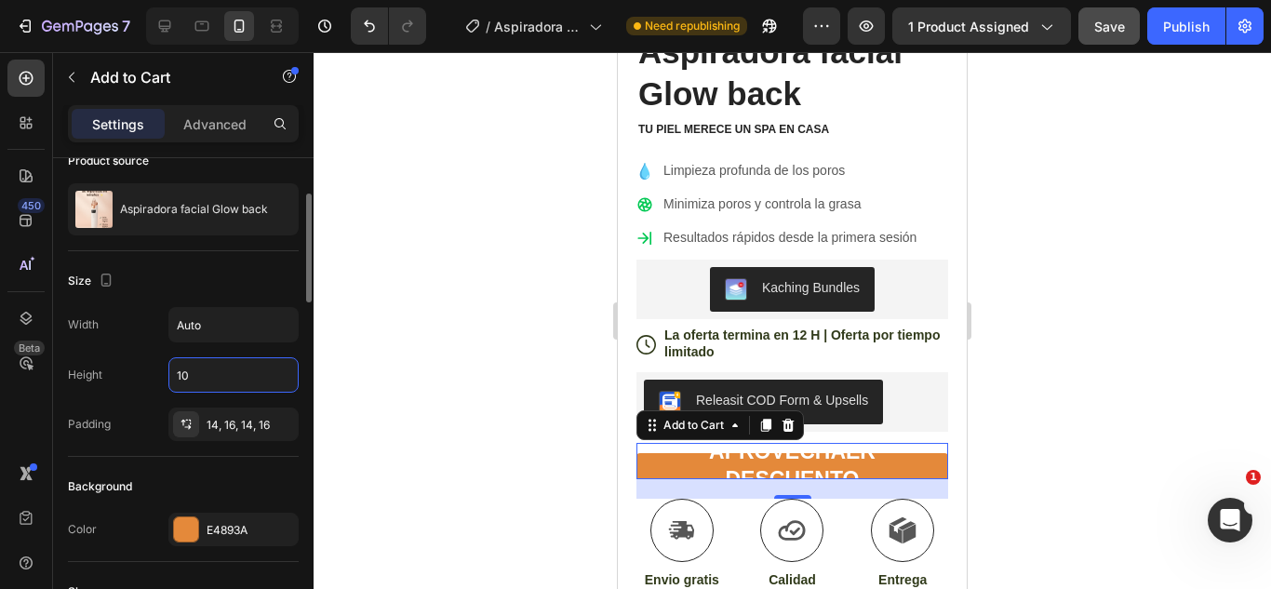
type input "1"
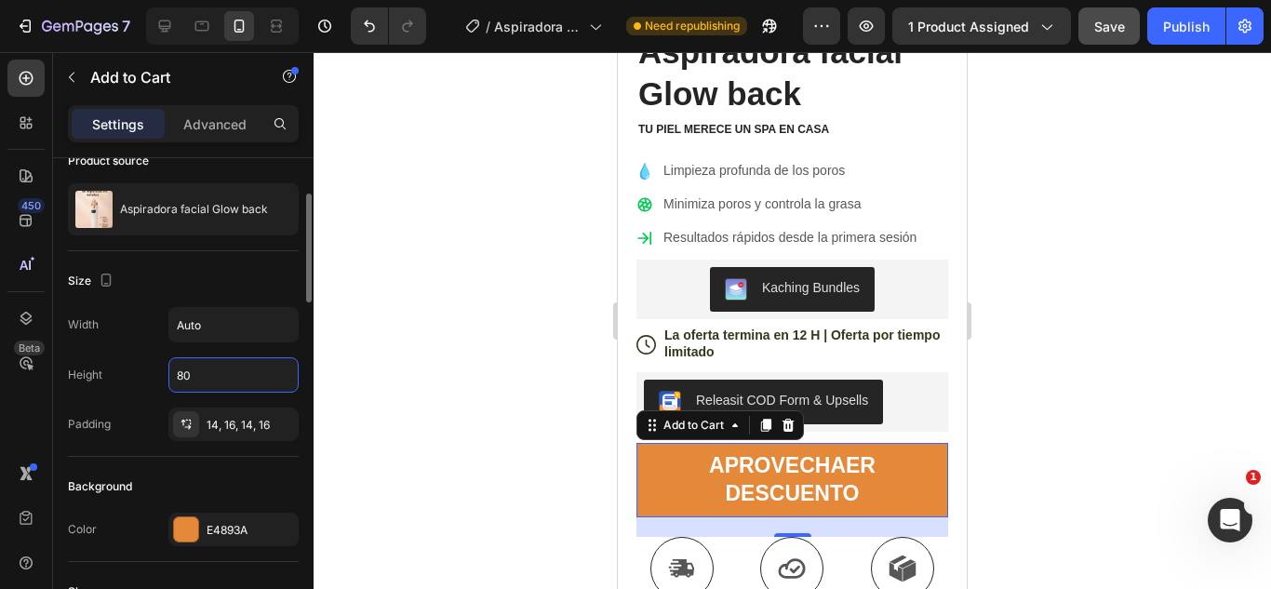
type input "8"
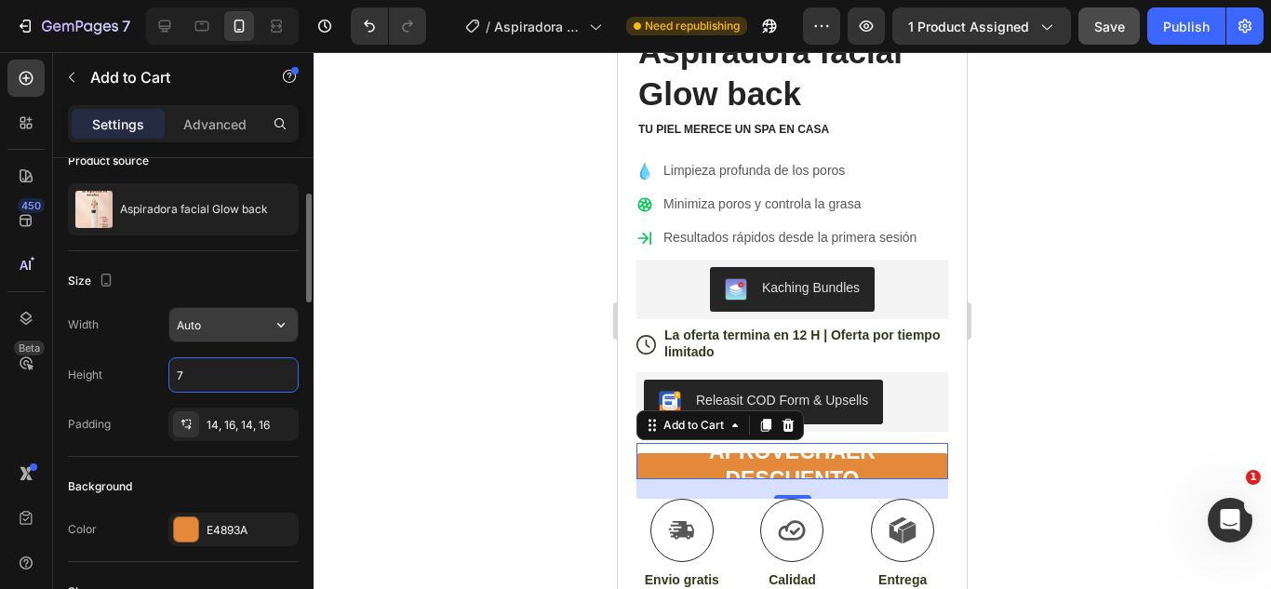
type input "75"
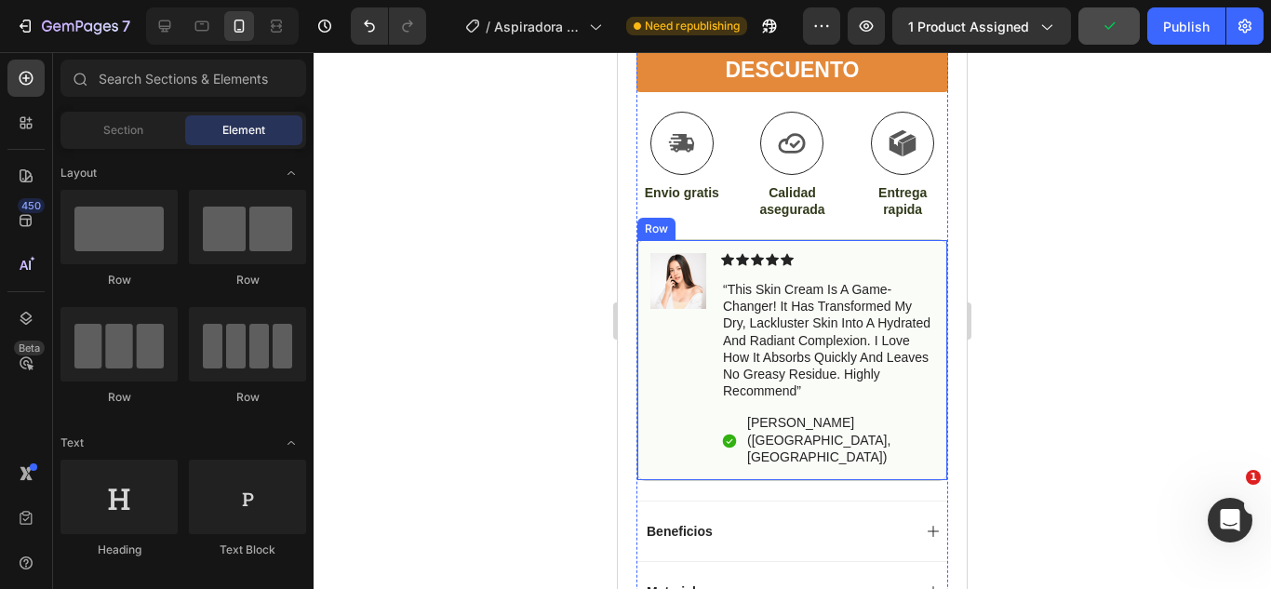
scroll to position [924, 0]
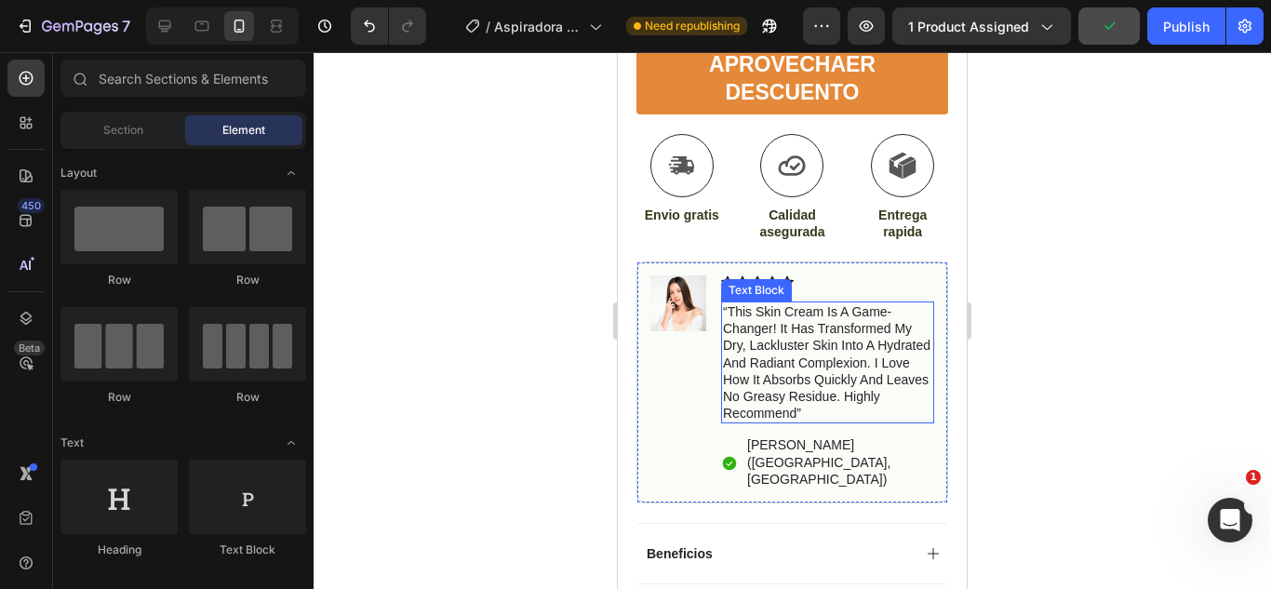
click at [817, 316] on p "“this skin cream is a game-changer! it has transformed my dry, lackluster skin …" at bounding box center [827, 362] width 209 height 118
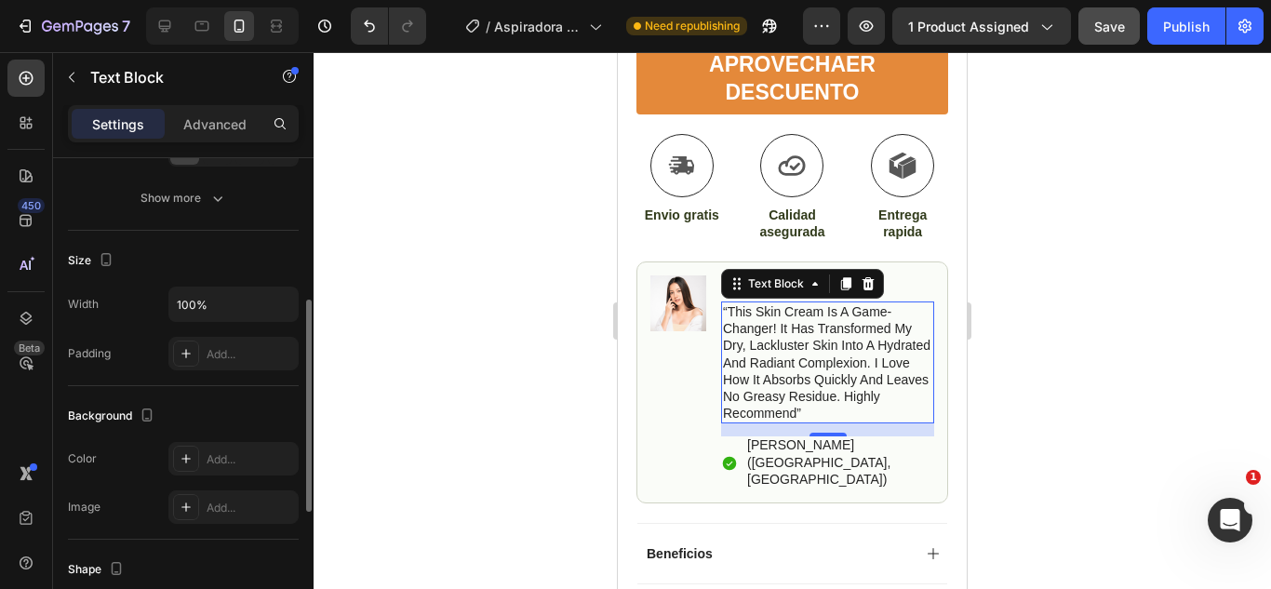
scroll to position [327, 0]
click at [843, 472] on div "[PERSON_NAME] ([GEOGRAPHIC_DATA], [GEOGRAPHIC_DATA]) Text Block" at bounding box center [840, 463] width 189 height 53
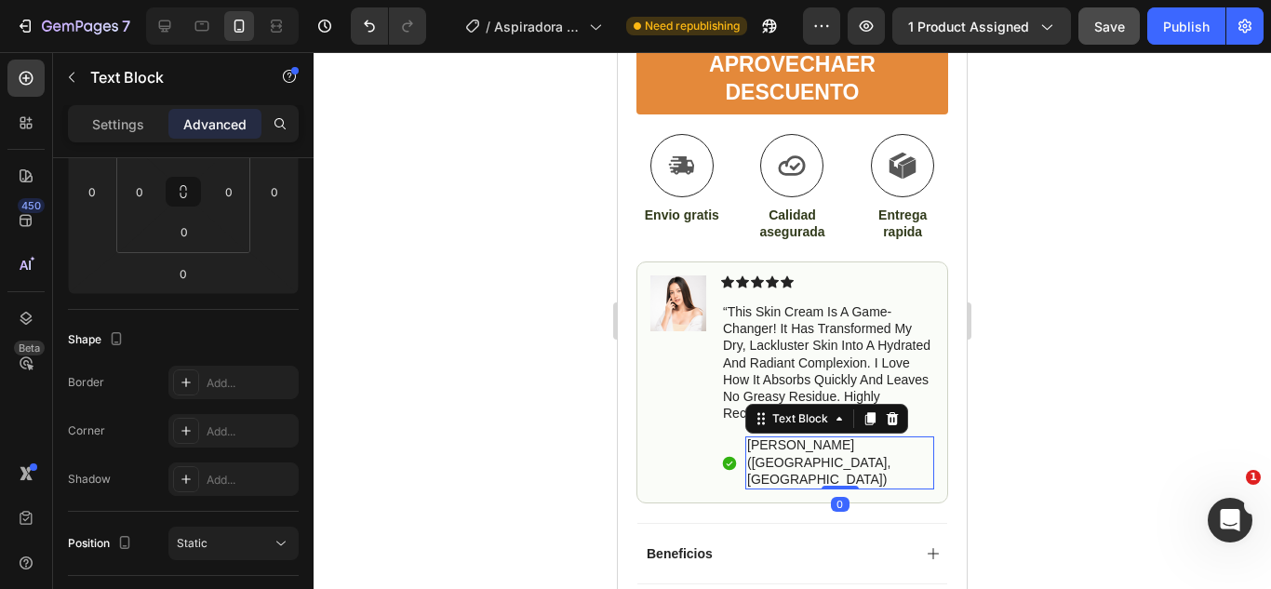
click at [835, 464] on p "[PERSON_NAME] ([GEOGRAPHIC_DATA], [GEOGRAPHIC_DATA])" at bounding box center [839, 462] width 185 height 51
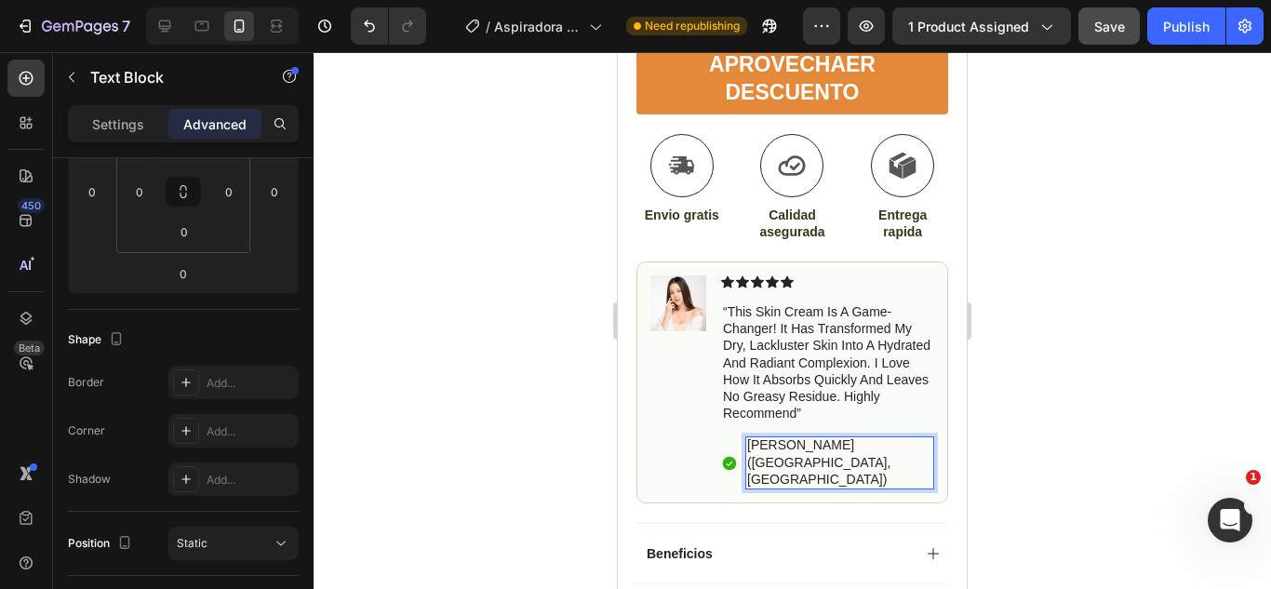
click at [1028, 401] on div at bounding box center [793, 320] width 958 height 537
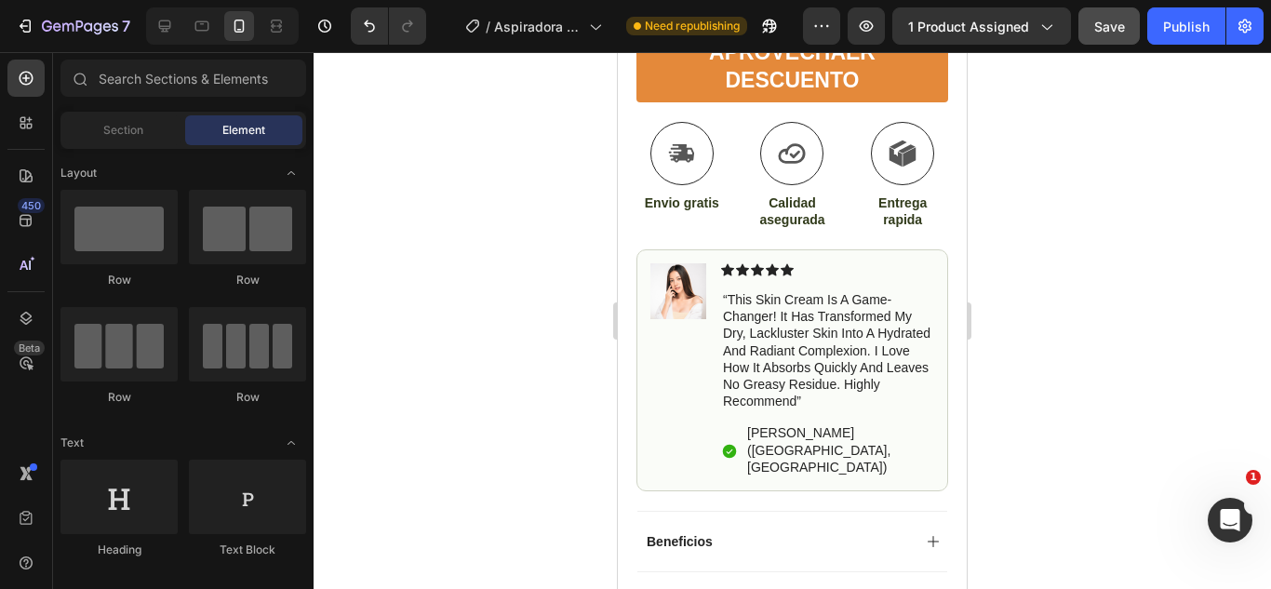
scroll to position [955, 0]
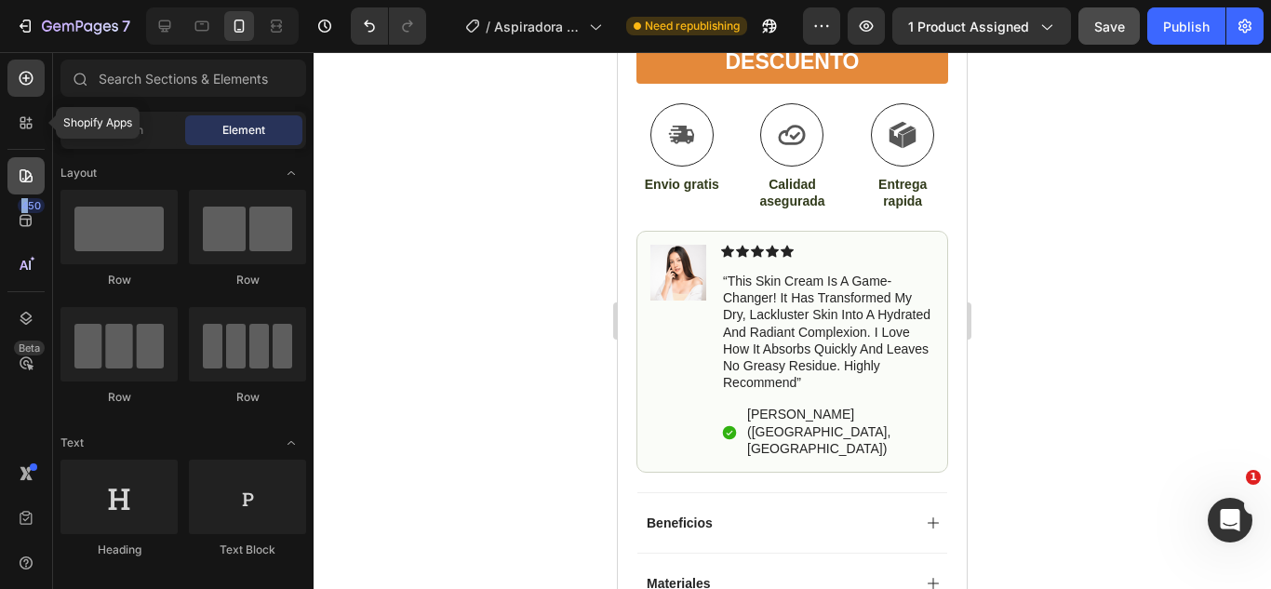
drag, startPoint x: 27, startPoint y: 198, endPoint x: 12, endPoint y: 189, distance: 17.6
click at [12, 189] on div "Shopify Apps 450 Beta" at bounding box center [25, 258] width 37 height 396
click at [12, 189] on div at bounding box center [25, 175] width 37 height 37
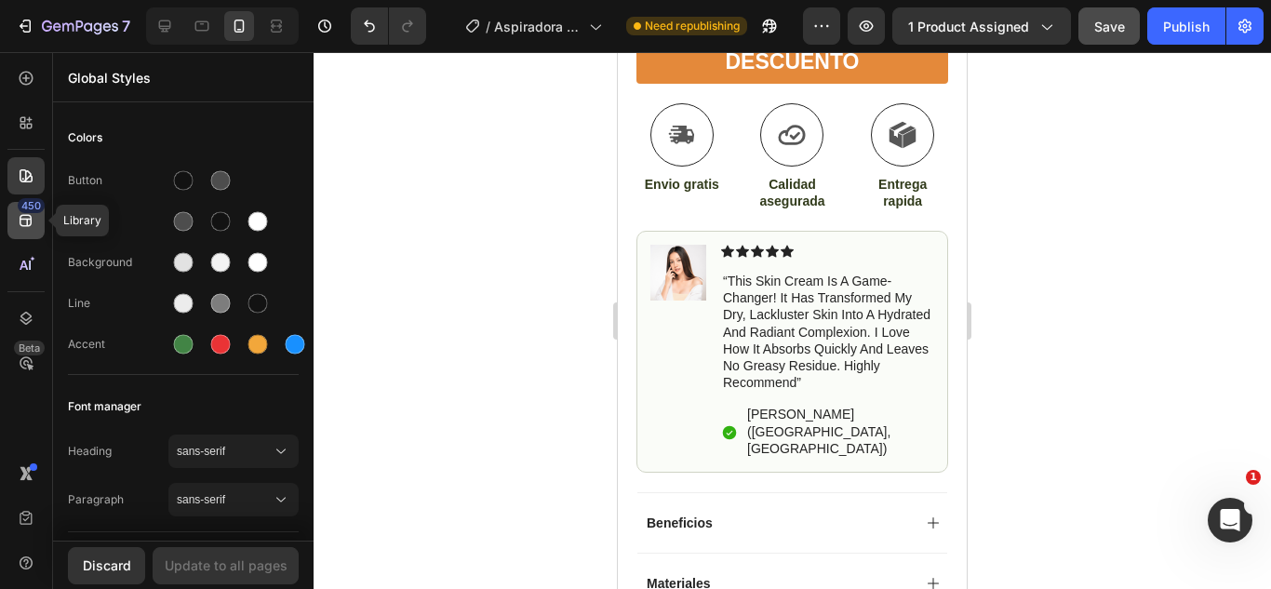
click at [21, 216] on icon at bounding box center [26, 221] width 12 height 12
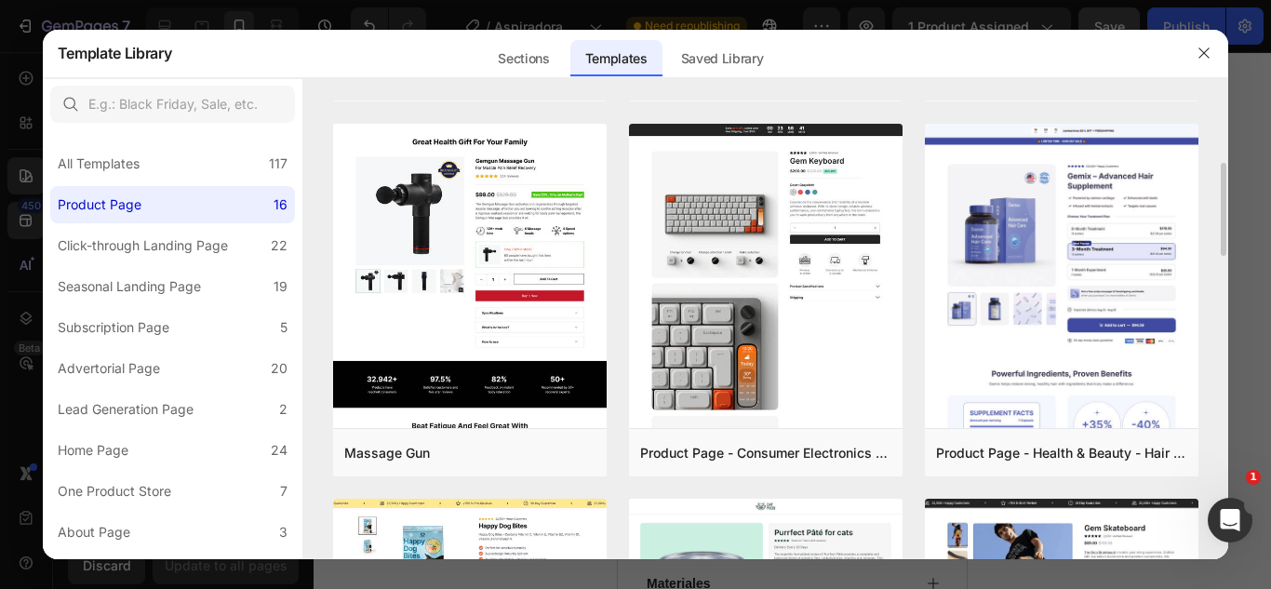
scroll to position [339, 0]
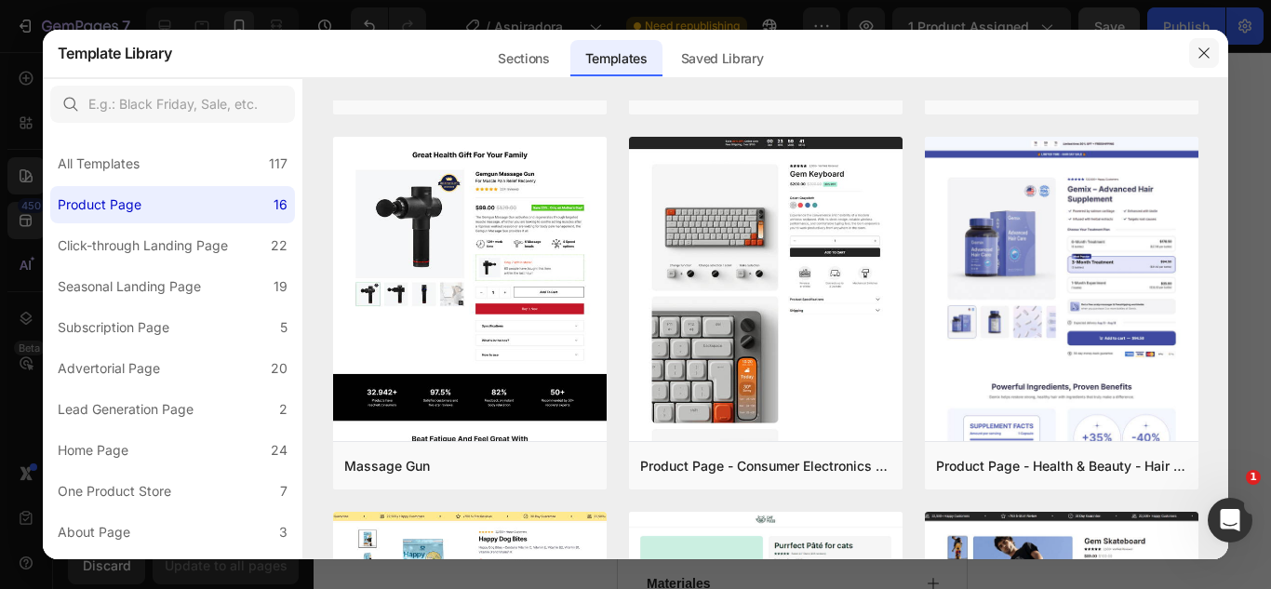
click at [1209, 58] on icon "button" at bounding box center [1205, 52] width 10 height 10
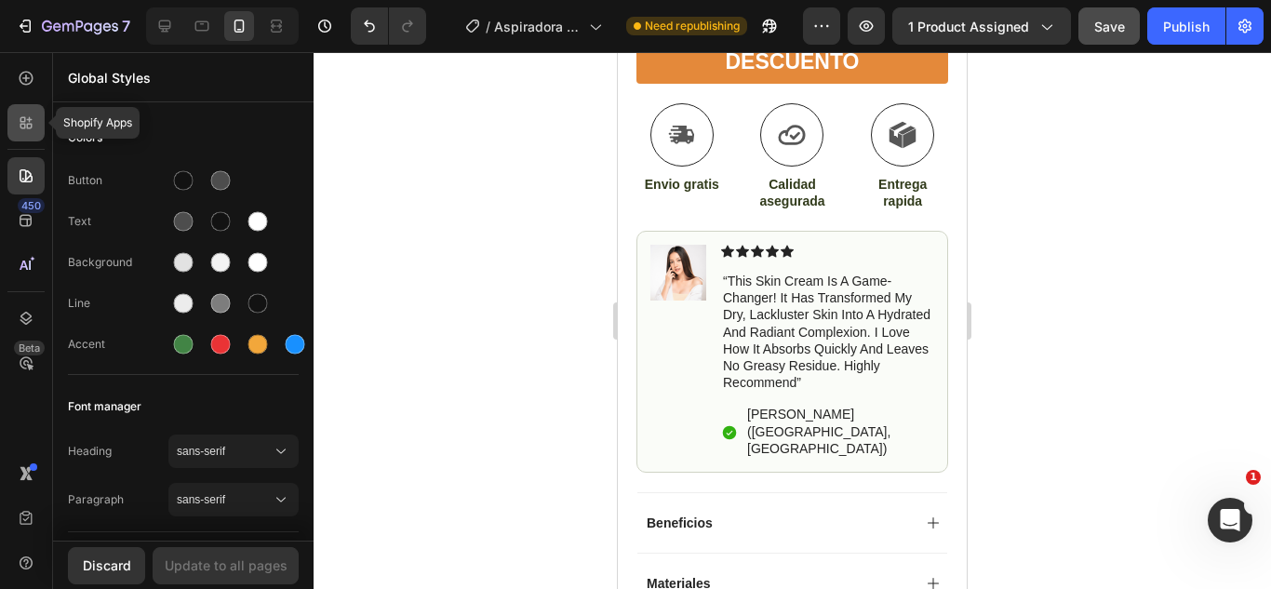
click at [18, 118] on icon at bounding box center [26, 123] width 19 height 19
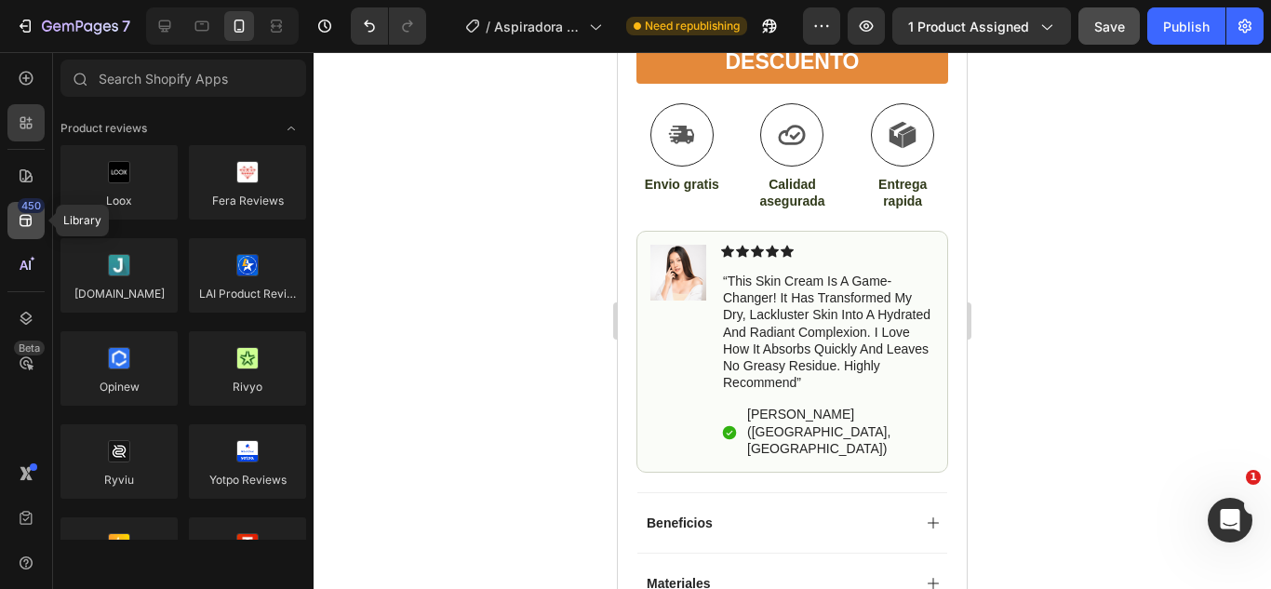
click at [20, 222] on icon at bounding box center [26, 221] width 12 height 12
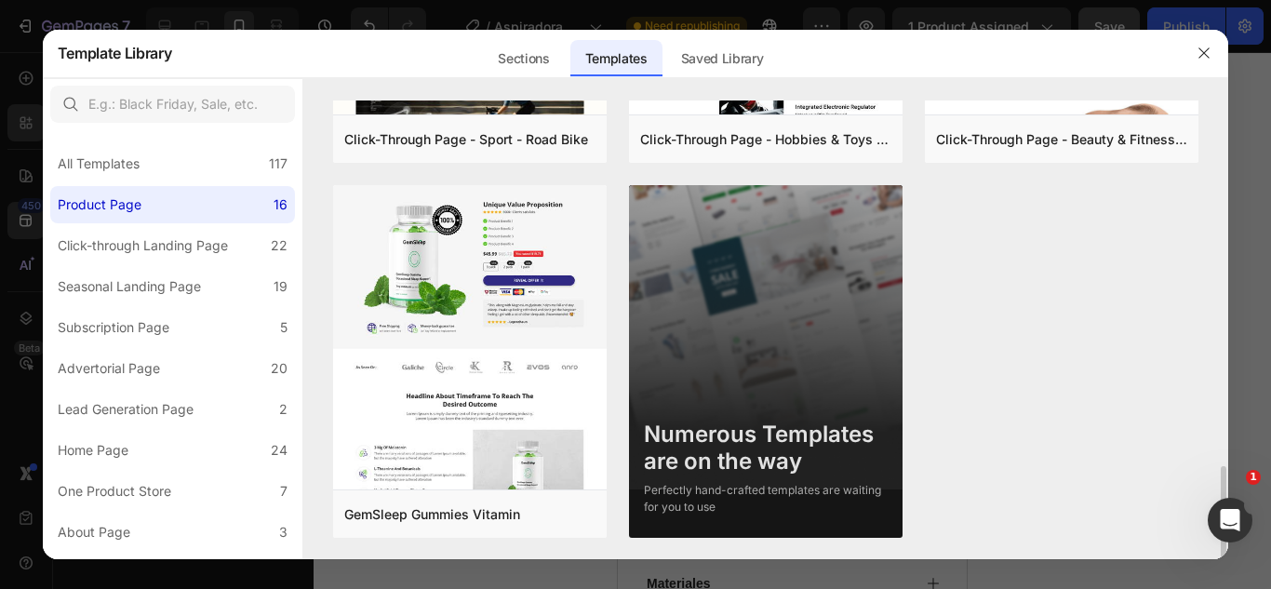
scroll to position [1793, 0]
click at [1199, 42] on button "button" at bounding box center [1204, 53] width 30 height 30
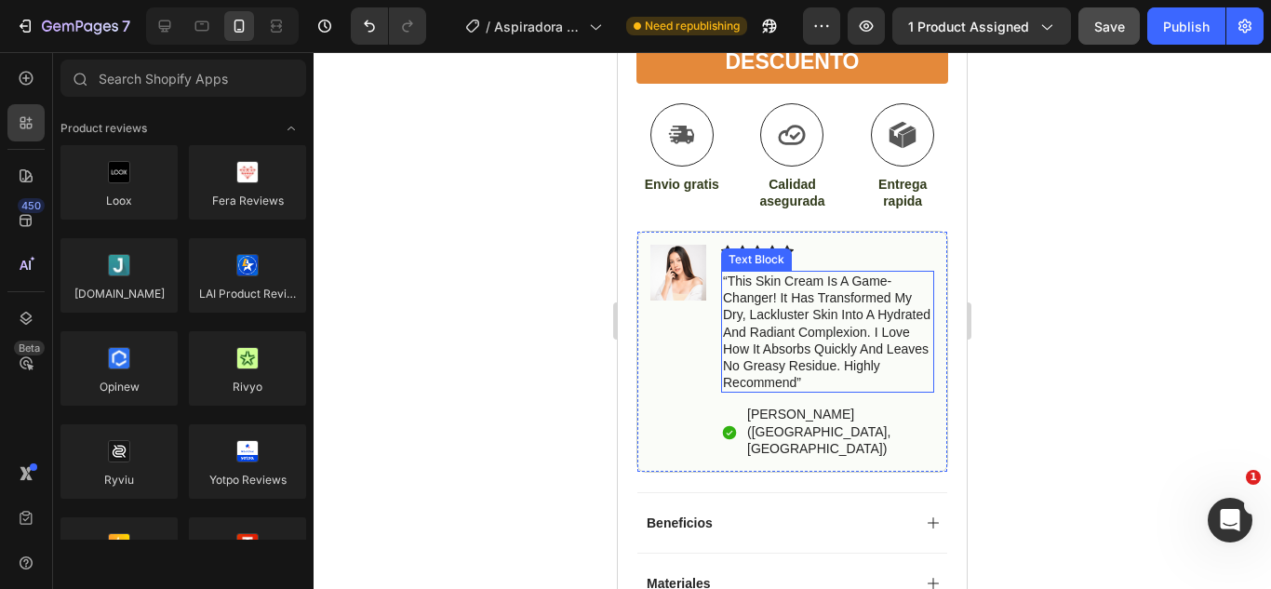
click at [800, 329] on p "“this skin cream is a game-changer! it has transformed my dry, lackluster skin …" at bounding box center [827, 332] width 209 height 118
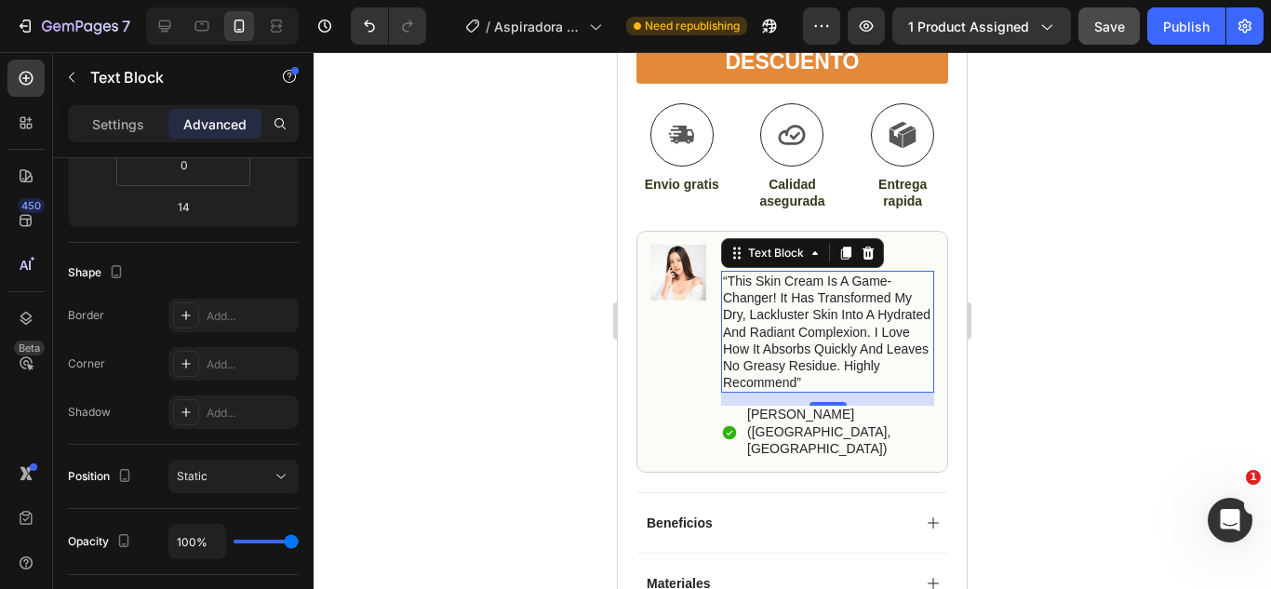
scroll to position [0, 0]
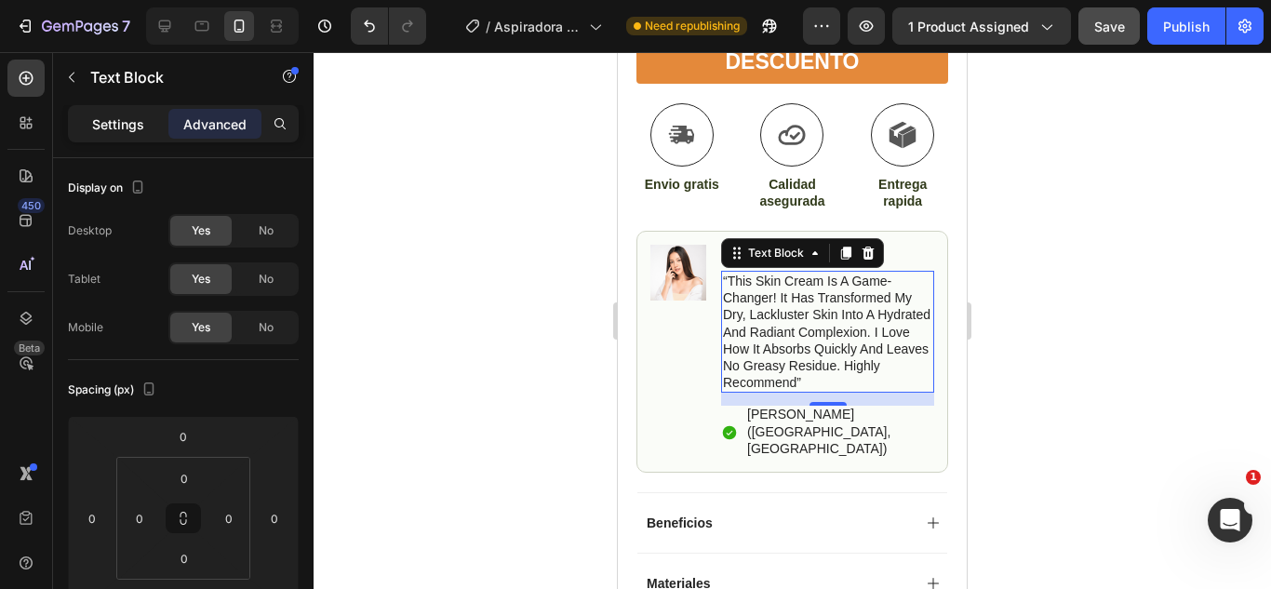
click at [114, 128] on p "Settings" at bounding box center [118, 124] width 52 height 20
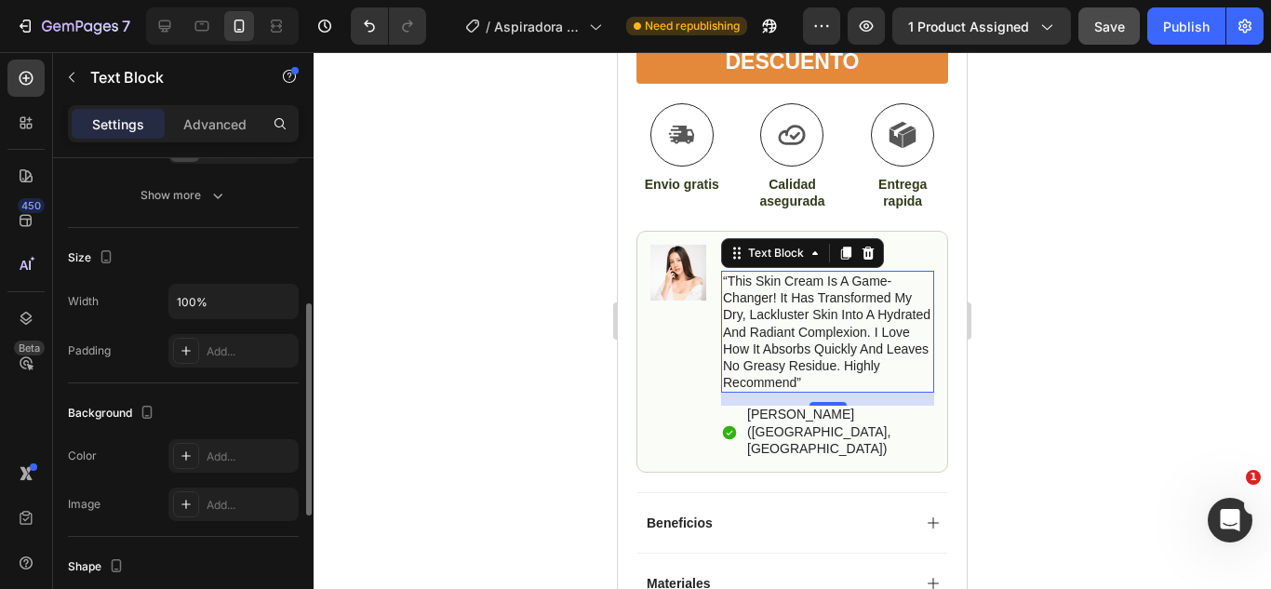
scroll to position [619, 0]
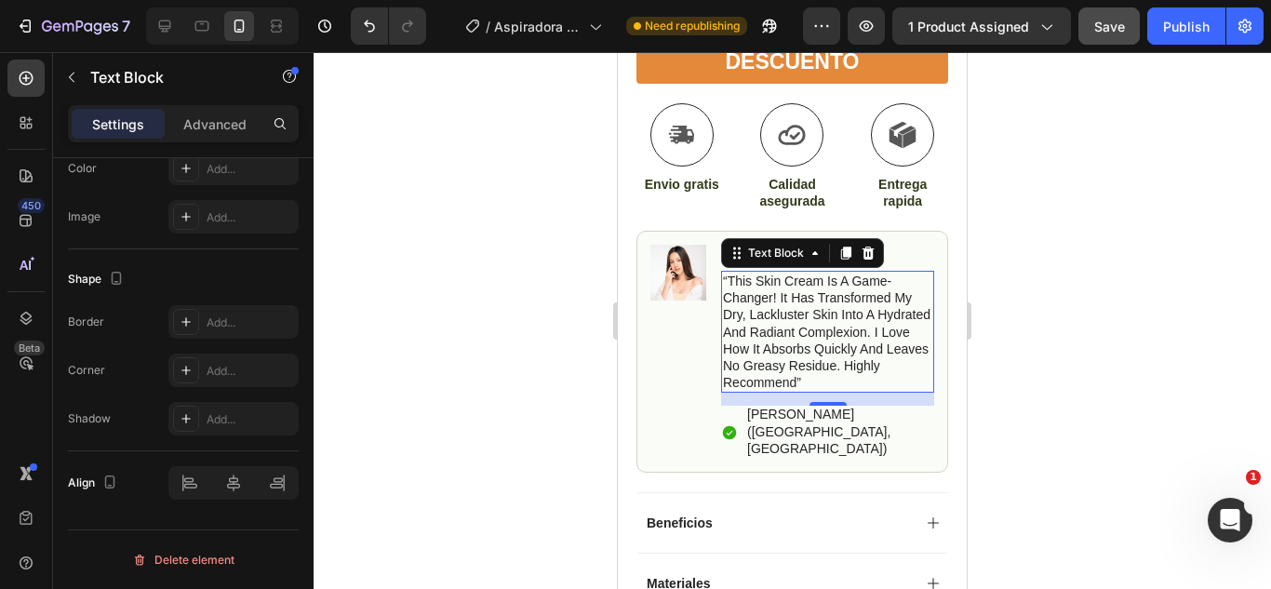
click at [1005, 321] on div at bounding box center [793, 320] width 958 height 537
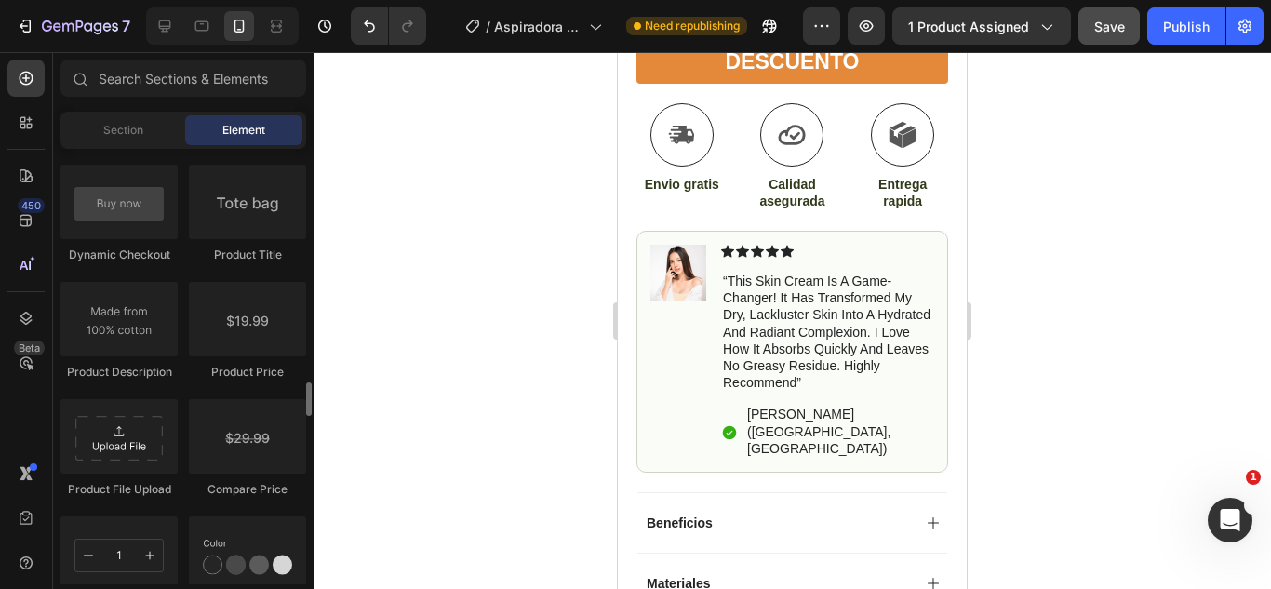
scroll to position [2990, 0]
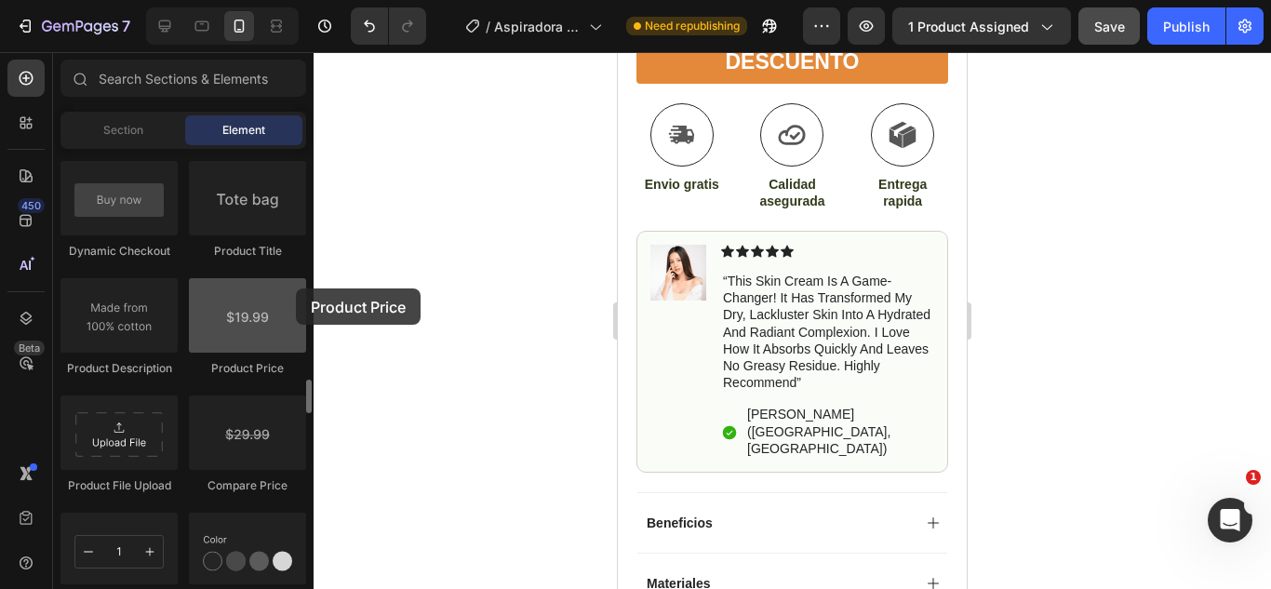
drag, startPoint x: 217, startPoint y: 352, endPoint x: 242, endPoint y: 305, distance: 52.9
click at [261, 296] on div at bounding box center [247, 315] width 117 height 74
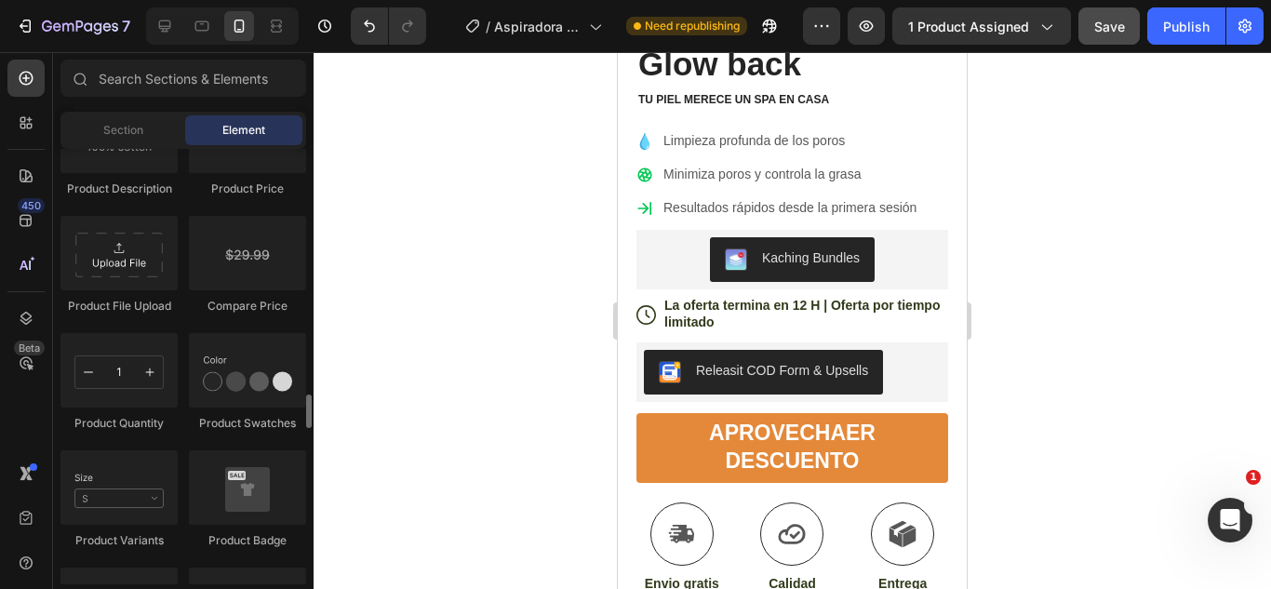
scroll to position [3172, 0]
click at [14, 201] on div "450 Beta" at bounding box center [25, 258] width 37 height 396
click at [32, 210] on div "450" at bounding box center [31, 205] width 27 height 15
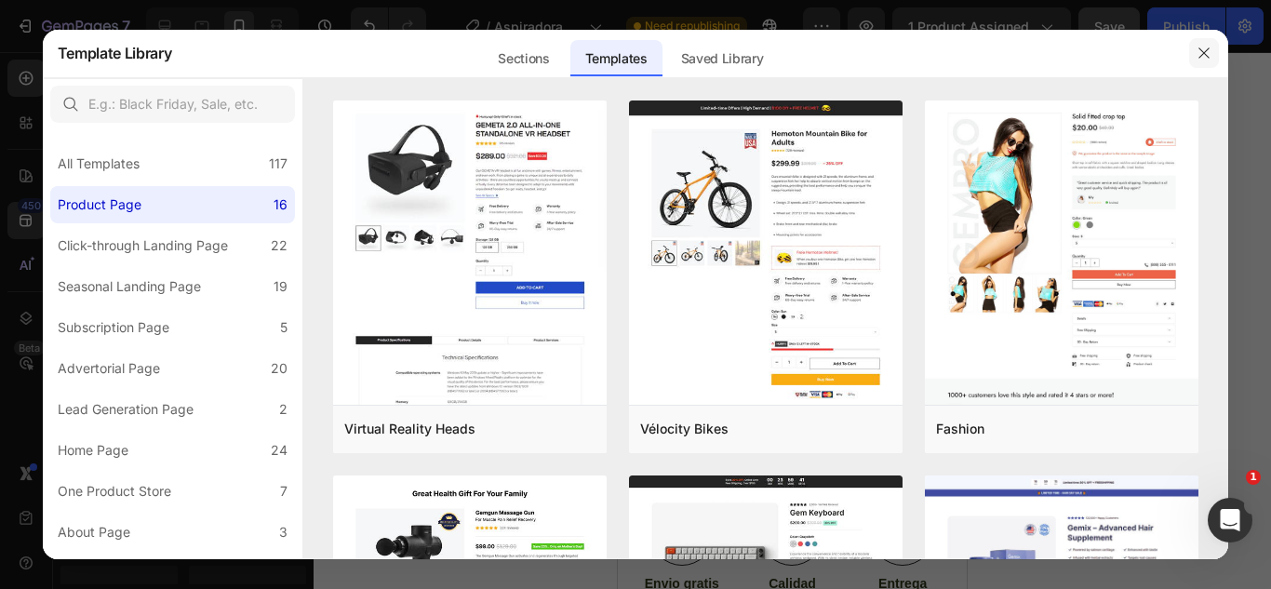
click at [1197, 61] on button "button" at bounding box center [1204, 53] width 30 height 30
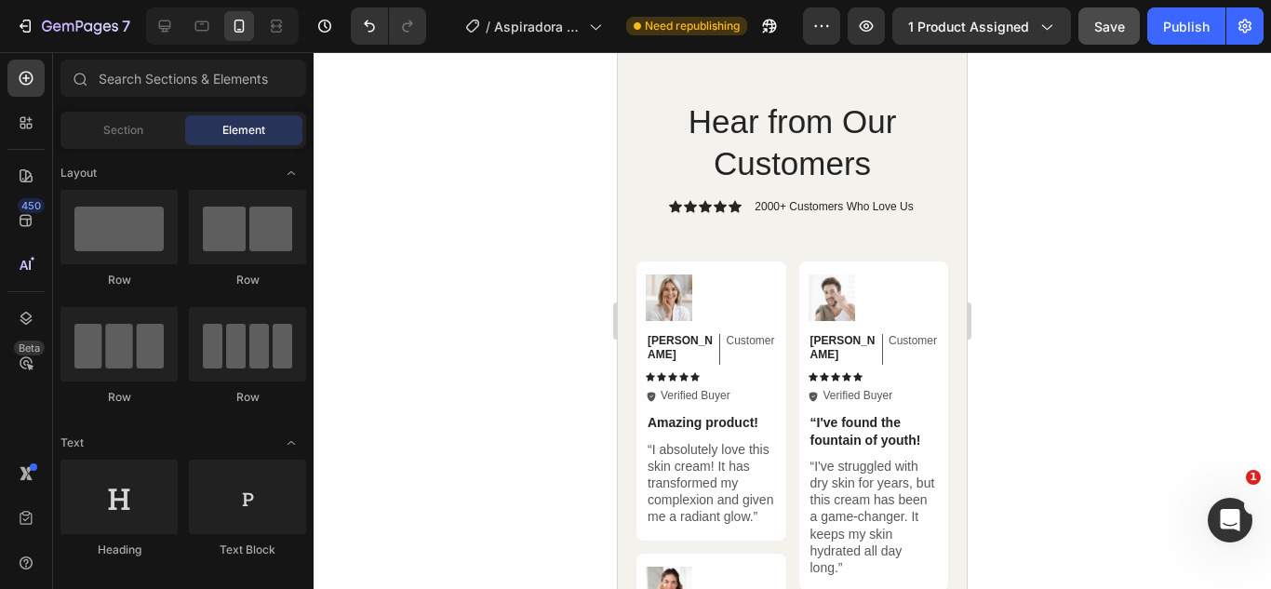
scroll to position [4832, 0]
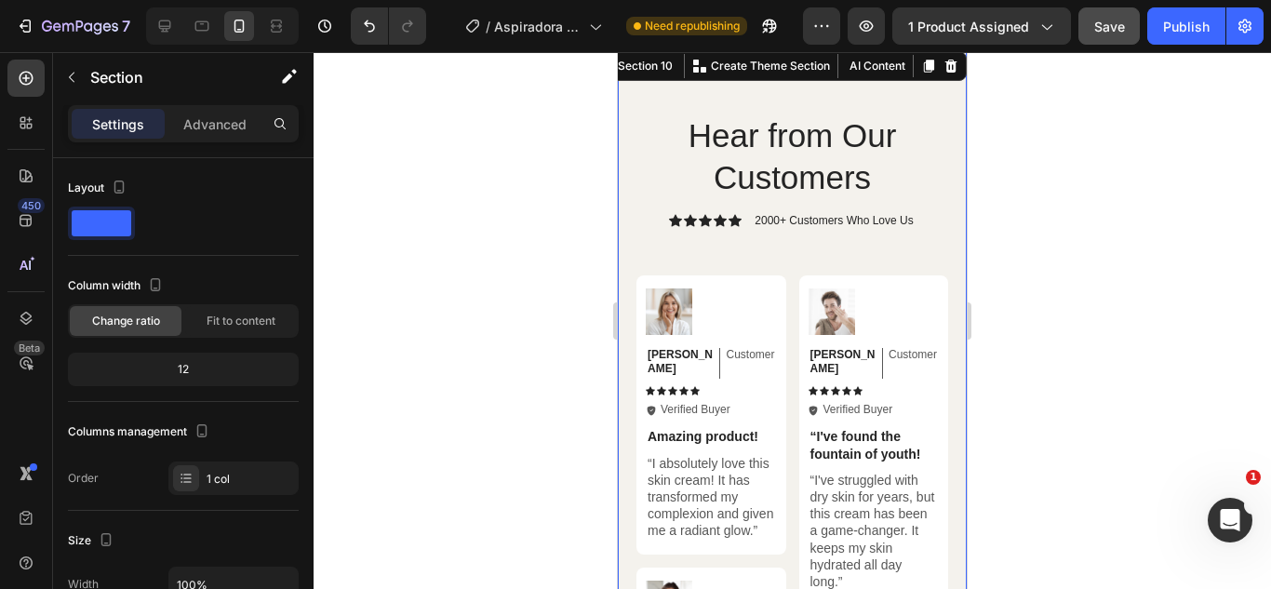
click at [1012, 229] on div at bounding box center [793, 320] width 958 height 537
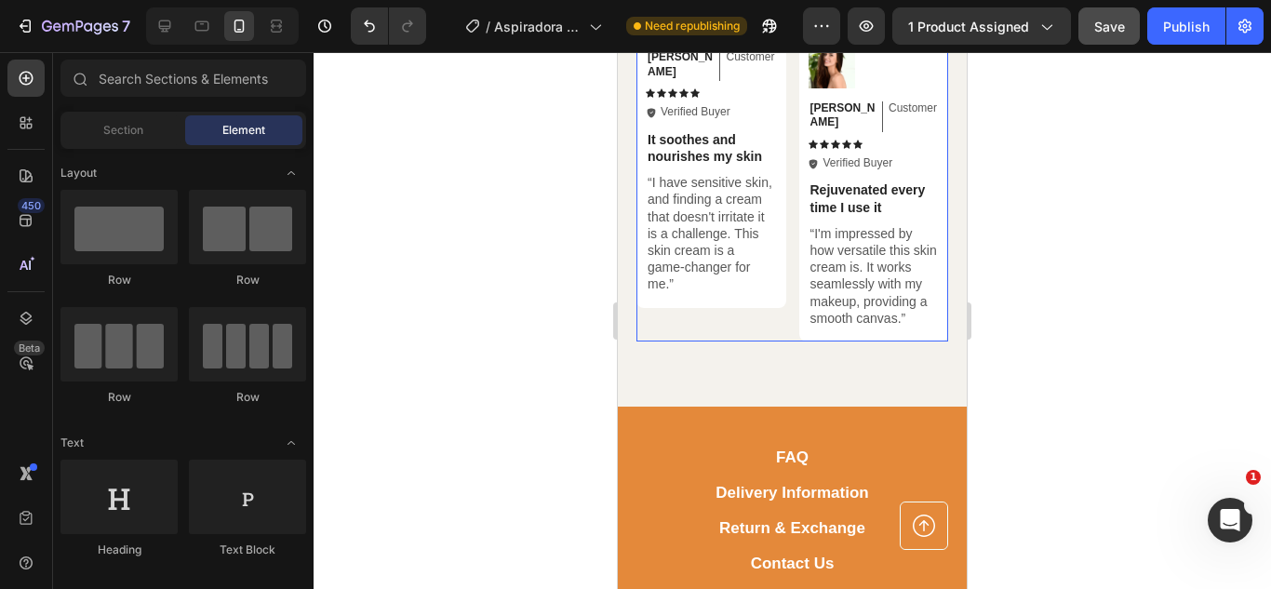
scroll to position [5749, 0]
